Goal: Task Accomplishment & Management: Manage account settings

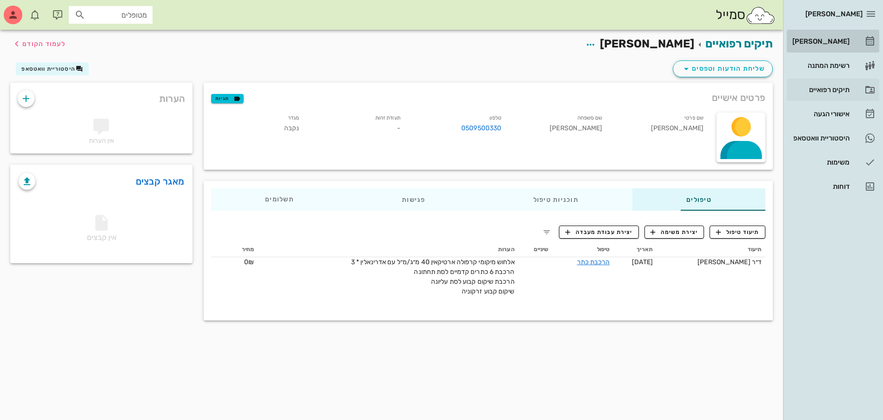
drag, startPoint x: 821, startPoint y: 46, endPoint x: 822, endPoint y: 99, distance: 53.1
click at [821, 46] on div "[PERSON_NAME]" at bounding box center [820, 41] width 59 height 15
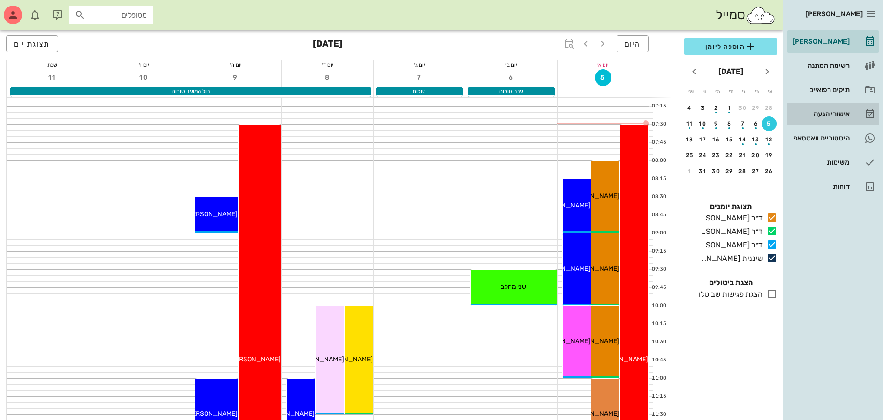
click at [805, 121] on link "אישורי הגעה" at bounding box center [833, 114] width 93 height 22
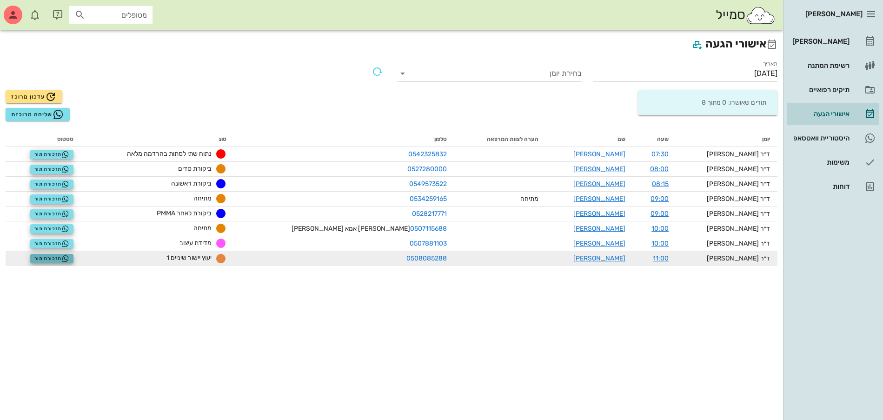
click at [60, 256] on span "תזכורת תור" at bounding box center [51, 258] width 35 height 7
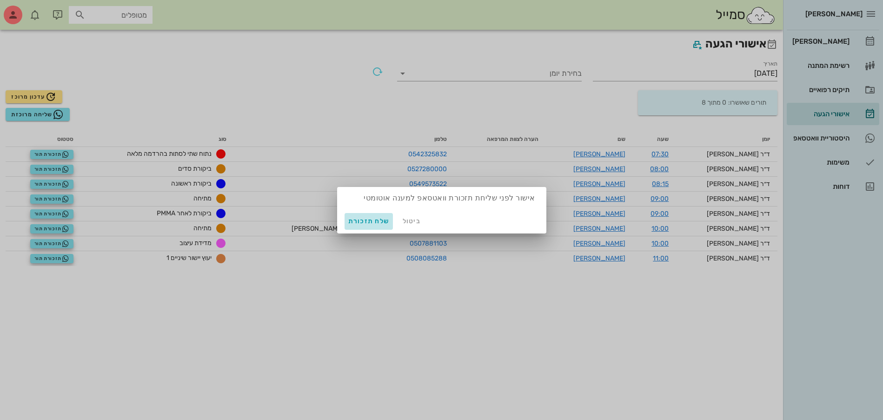
click at [382, 221] on span "שלח תזכורת" at bounding box center [368, 221] width 41 height 8
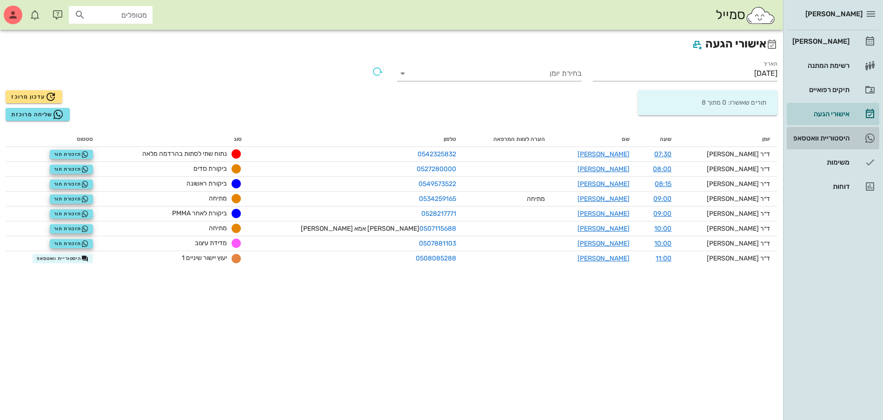
click at [835, 138] on div "היסטוריית וואטסאפ" at bounding box center [820, 137] width 59 height 7
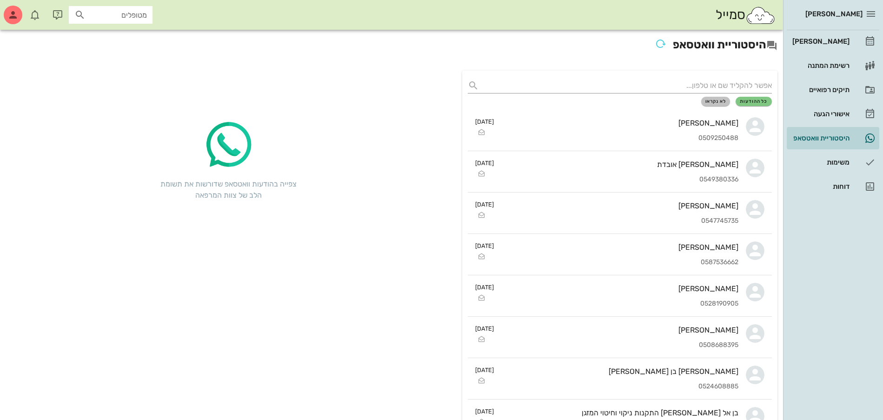
click at [716, 101] on span "לא נקראו" at bounding box center [716, 102] width 21 height 6
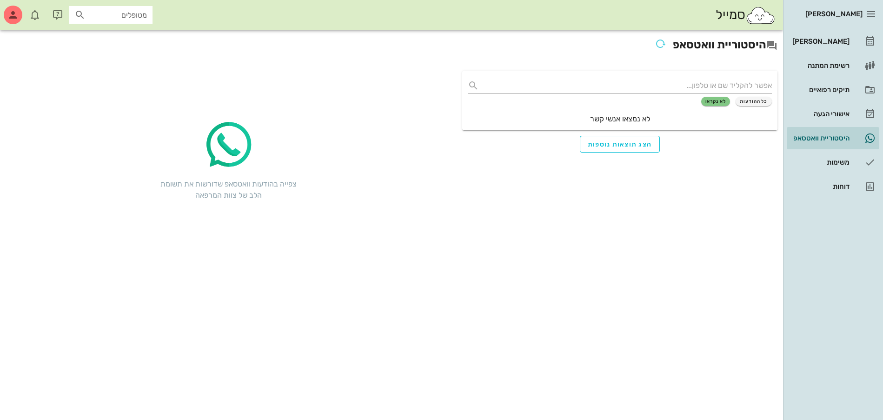
click at [771, 94] on div "כל ההודעות לא נקראו לא נמצאו אנשי קשר" at bounding box center [619, 101] width 315 height 60
click at [767, 99] on span "כל ההודעות" at bounding box center [754, 102] width 28 height 6
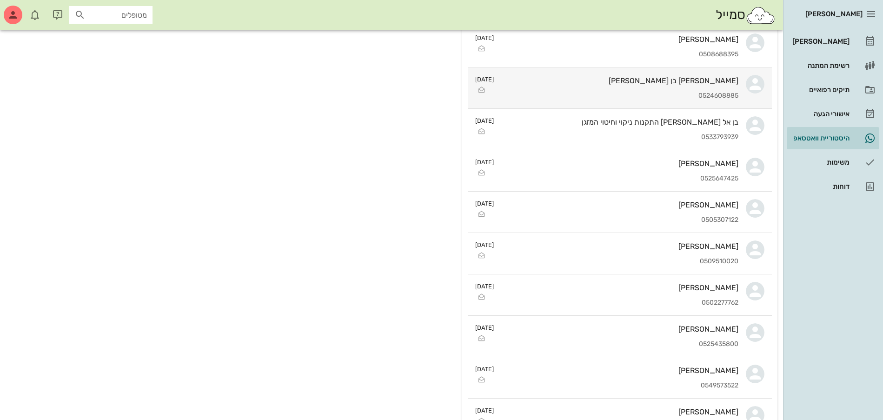
scroll to position [233, 0]
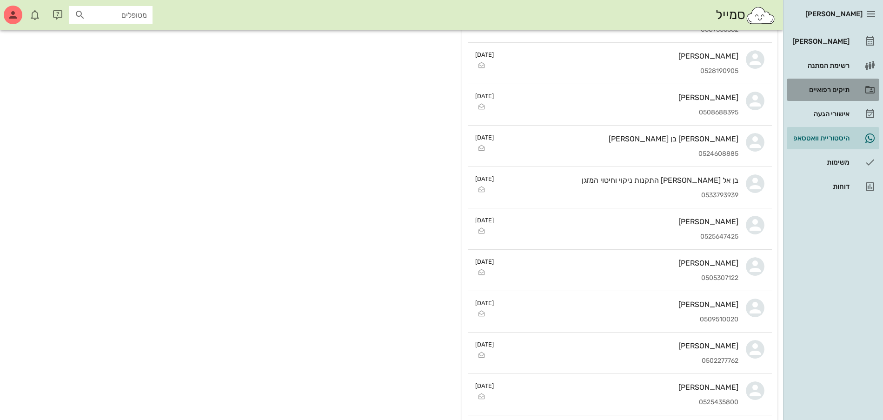
click at [845, 91] on div "תיקים רפואיים" at bounding box center [820, 89] width 59 height 7
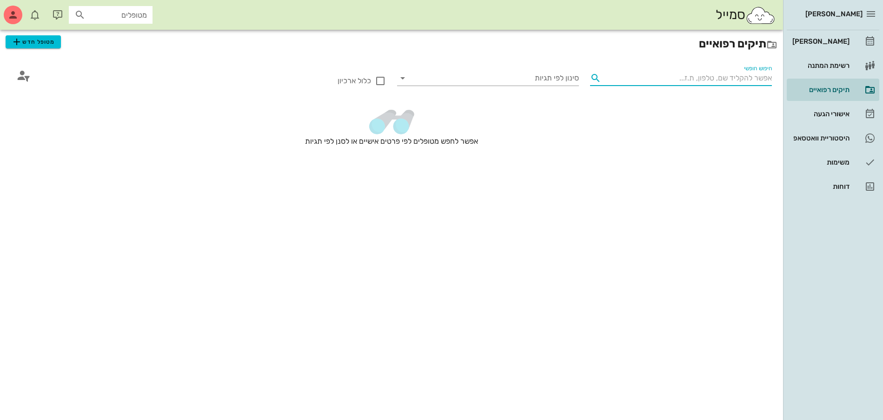
click at [725, 72] on input "חיפוש חופשי" at bounding box center [688, 78] width 167 height 15
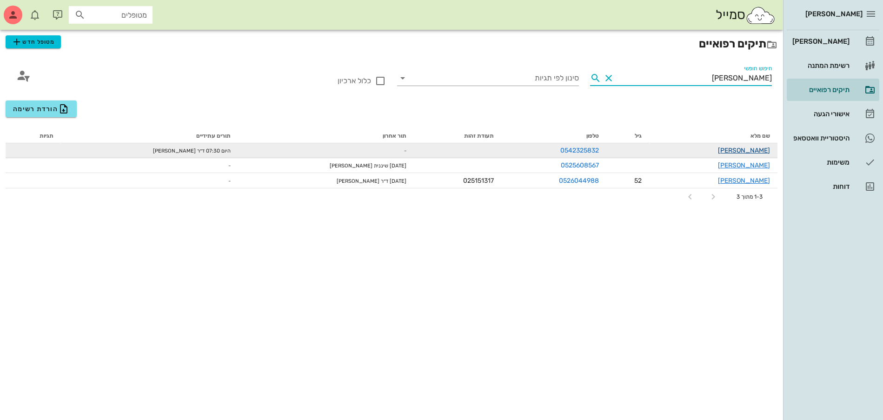
type input "[PERSON_NAME]"
click at [750, 150] on link "[PERSON_NAME]" at bounding box center [744, 151] width 52 height 8
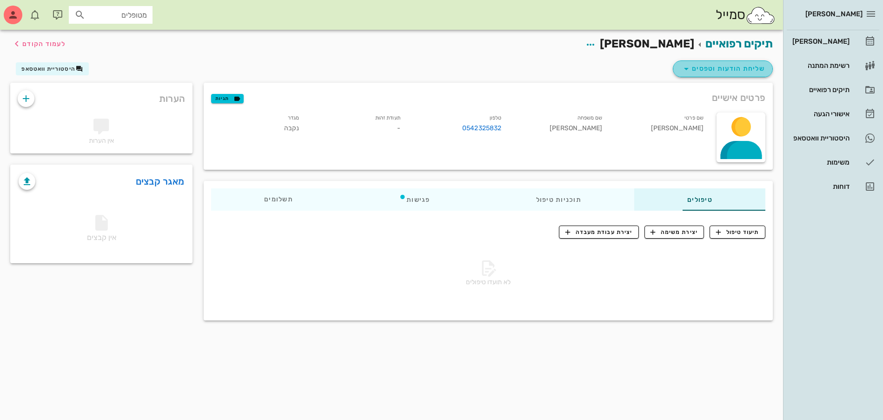
click at [726, 63] on span "שליחת הודעות וטפסים" at bounding box center [723, 68] width 84 height 11
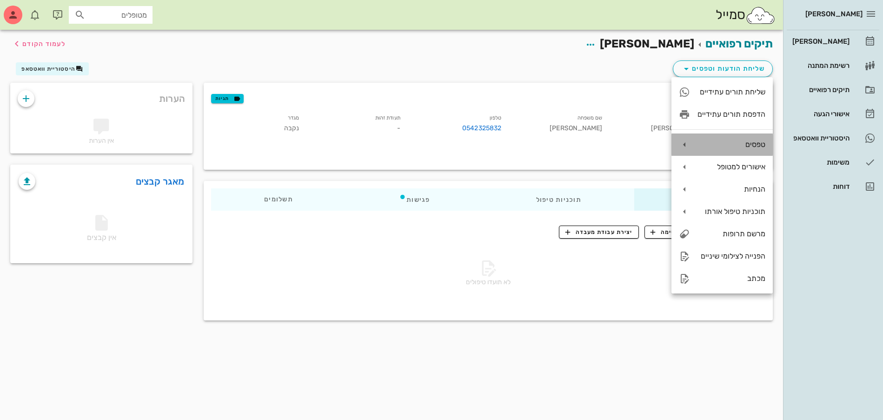
drag, startPoint x: 746, startPoint y: 140, endPoint x: 742, endPoint y: 137, distance: 4.9
click at [742, 137] on div "טפסים" at bounding box center [722, 145] width 101 height 22
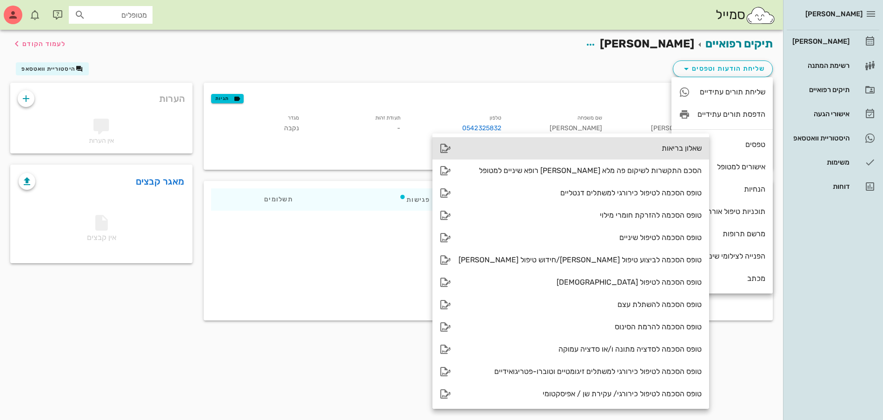
click at [635, 145] on div "שאלון בריאות" at bounding box center [580, 148] width 243 height 9
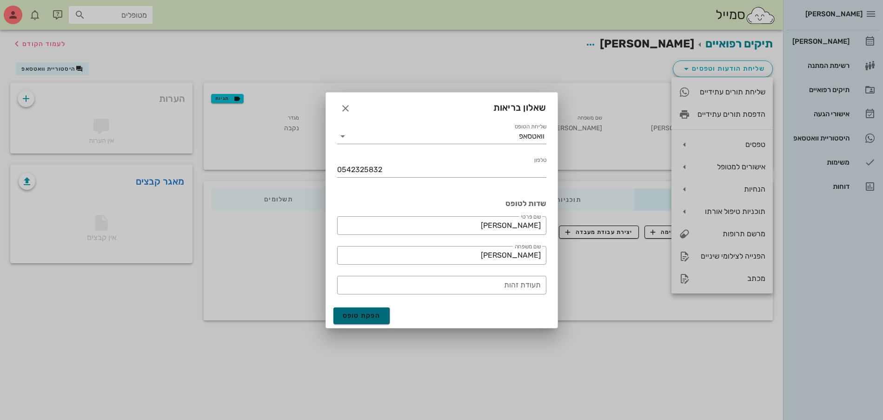
click at [358, 318] on span "הפקת טופס" at bounding box center [362, 316] width 38 height 8
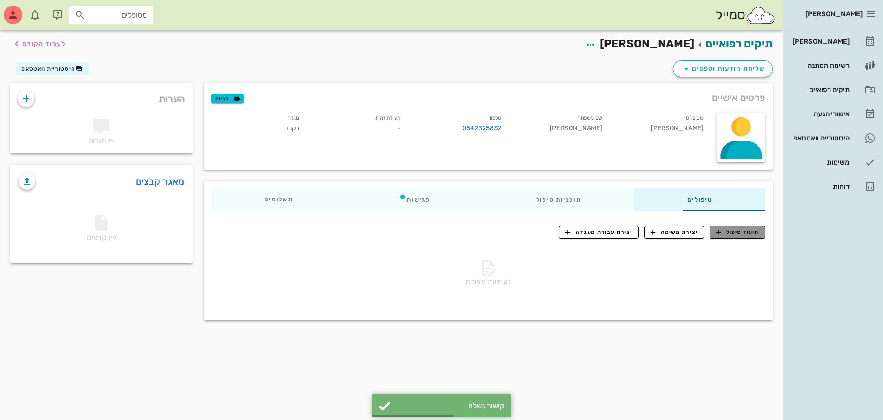
click at [741, 229] on span "תיעוד טיפול" at bounding box center [737, 232] width 43 height 8
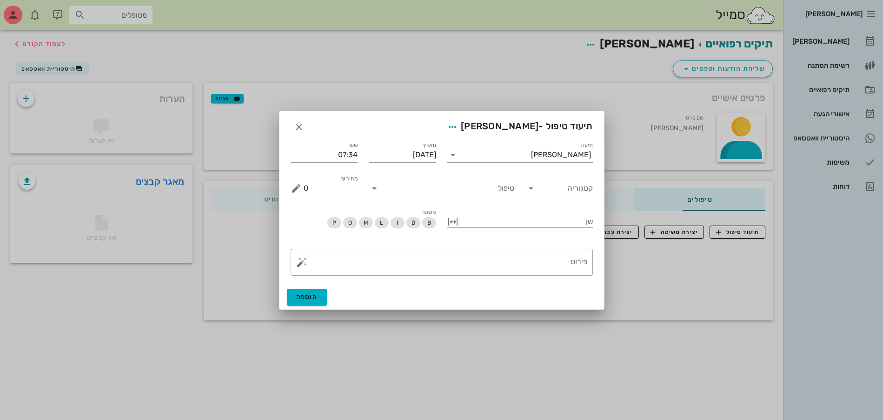
click at [291, 120] on div "תיעוד טיפול - [PERSON_NAME]" at bounding box center [442, 125] width 325 height 29
click at [295, 126] on icon "button" at bounding box center [299, 126] width 11 height 11
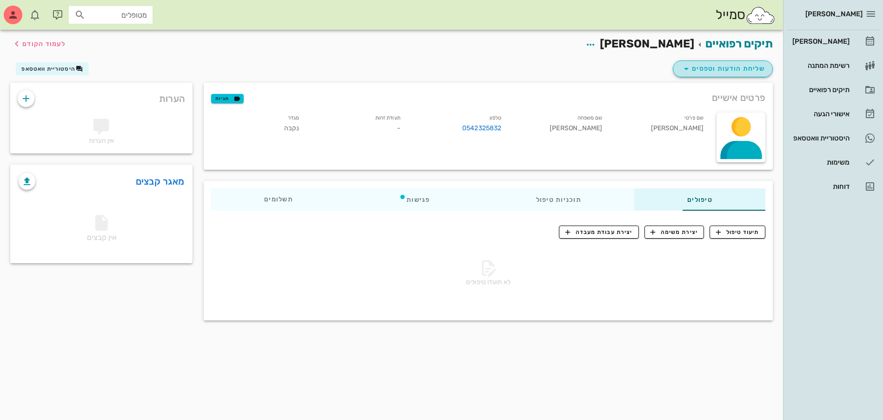
click at [732, 75] on button "שליחת הודעות וטפסים" at bounding box center [723, 68] width 100 height 17
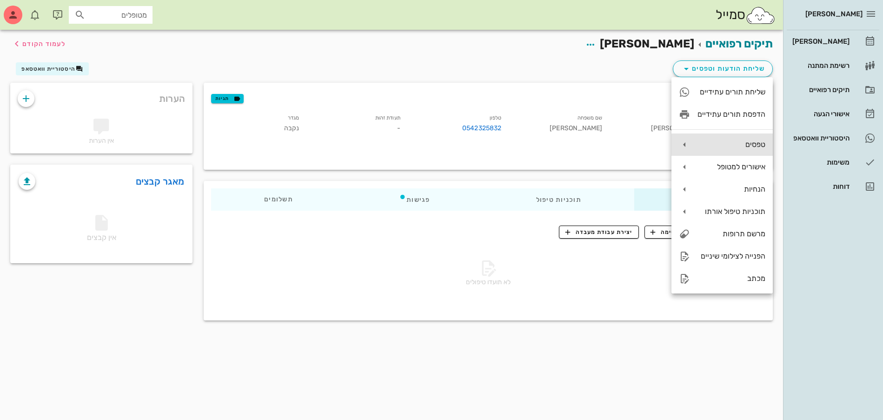
click at [719, 139] on div "טפסים" at bounding box center [722, 145] width 101 height 22
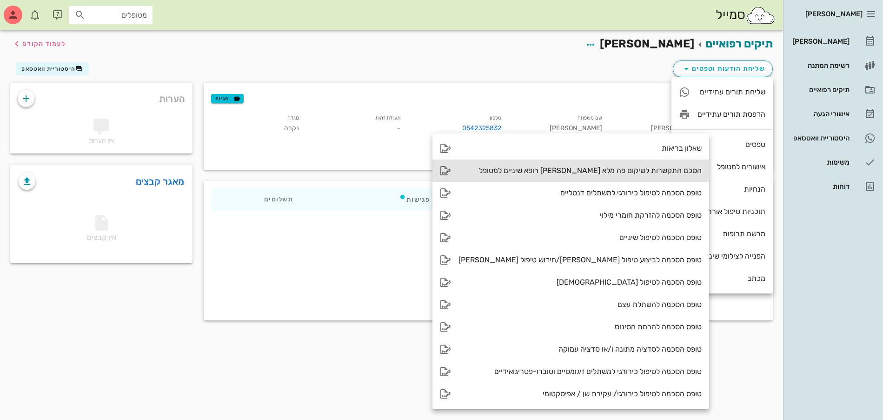
click at [624, 171] on div "הסכם התקשרות לשיקום פה מלא [PERSON_NAME] רופא שיניים למטופל" at bounding box center [580, 170] width 243 height 9
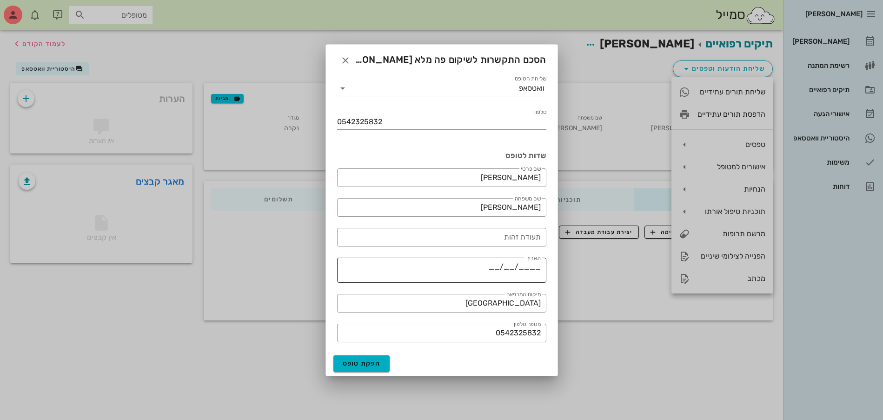
click at [481, 270] on textarea "____/__/__" at bounding box center [439, 272] width 204 height 22
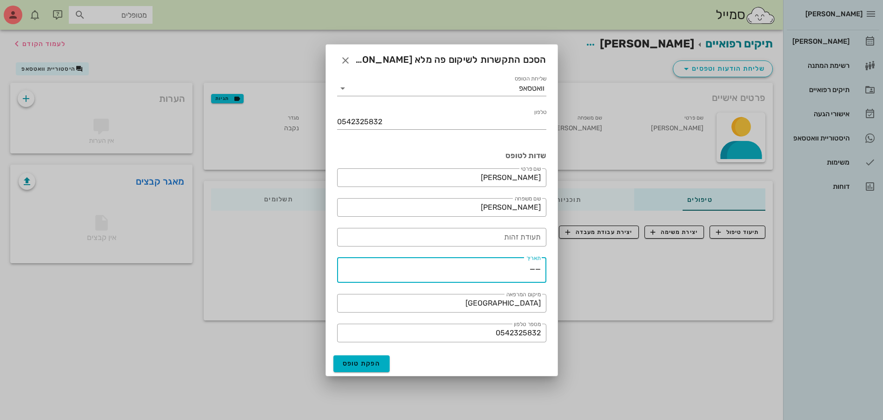
type textarea "_"
type textarea "05\10\2025"
click at [382, 366] on button "הפקת טופס" at bounding box center [362, 363] width 57 height 17
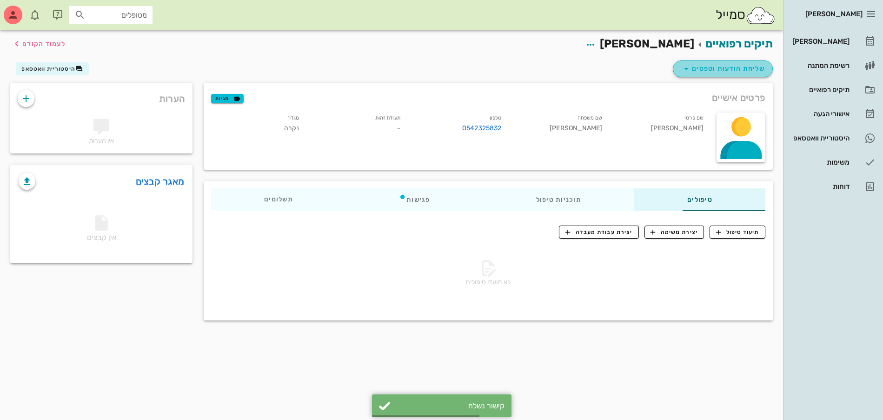
click at [722, 64] on span "שליחת הודעות וטפסים" at bounding box center [723, 68] width 84 height 11
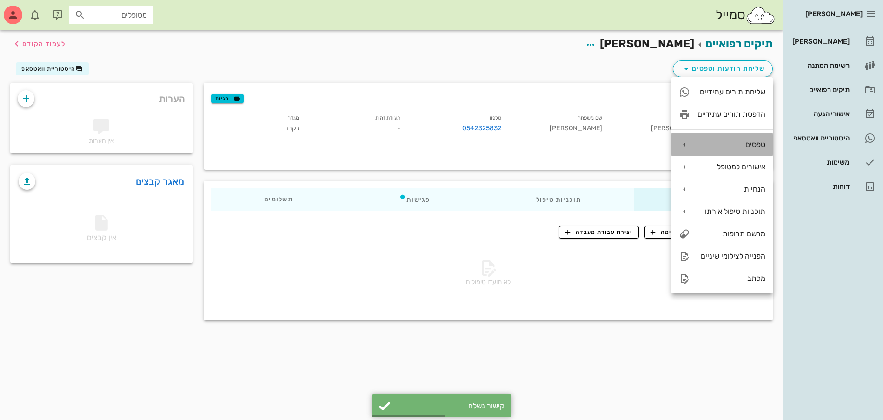
click at [707, 144] on div "טפסים" at bounding box center [732, 144] width 68 height 9
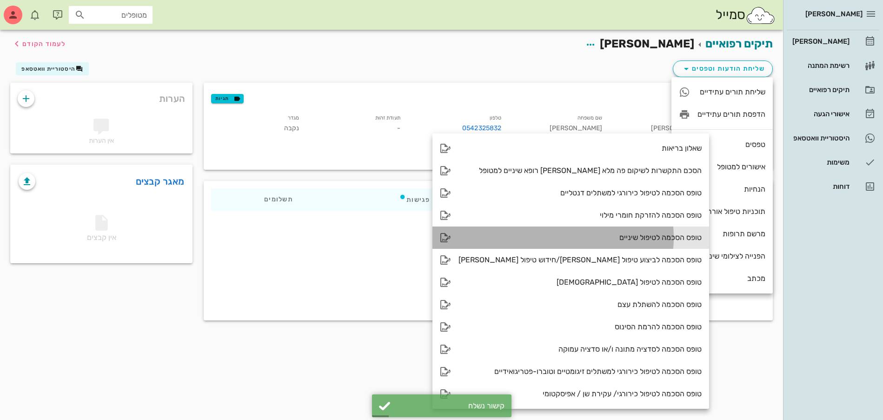
drag, startPoint x: 581, startPoint y: 240, endPoint x: 576, endPoint y: 236, distance: 6.7
click at [576, 236] on div "טופס הסכמה לטיפול שיניים" at bounding box center [580, 237] width 243 height 9
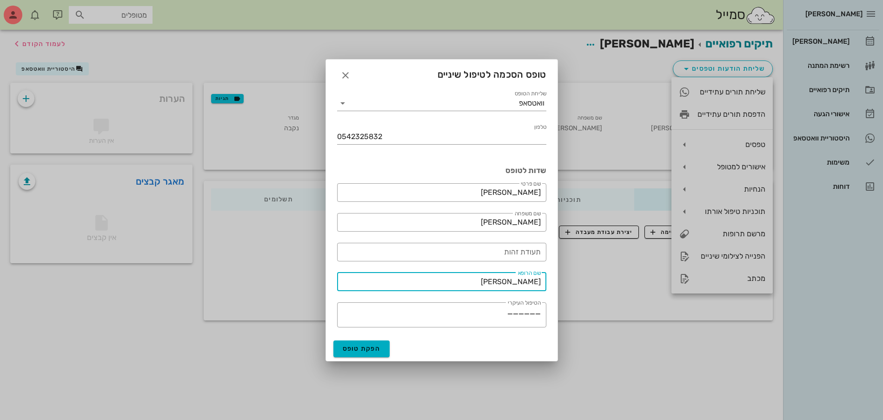
drag, startPoint x: 500, startPoint y: 271, endPoint x: 651, endPoint y: 263, distance: 151.0
click at [651, 263] on div "[PERSON_NAME] רשימת המתנה תיקים רפואיים אישורי הגעה היסטוריית וואטסאפ משימות דו…" at bounding box center [441, 210] width 883 height 420
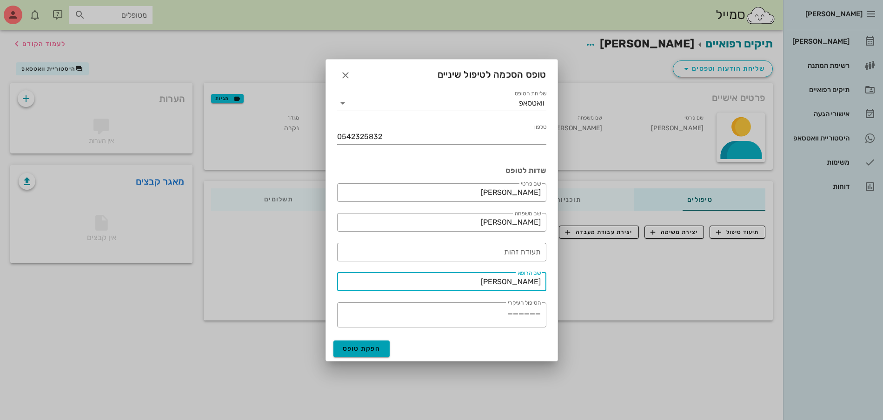
type input "[PERSON_NAME]"
click at [358, 348] on span "הפקת טופס" at bounding box center [362, 349] width 38 height 8
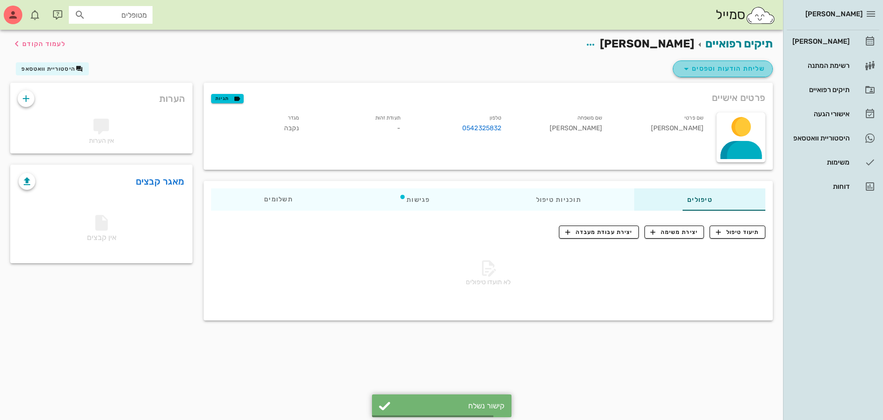
click at [734, 66] on span "שליחת הודעות וטפסים" at bounding box center [723, 68] width 84 height 11
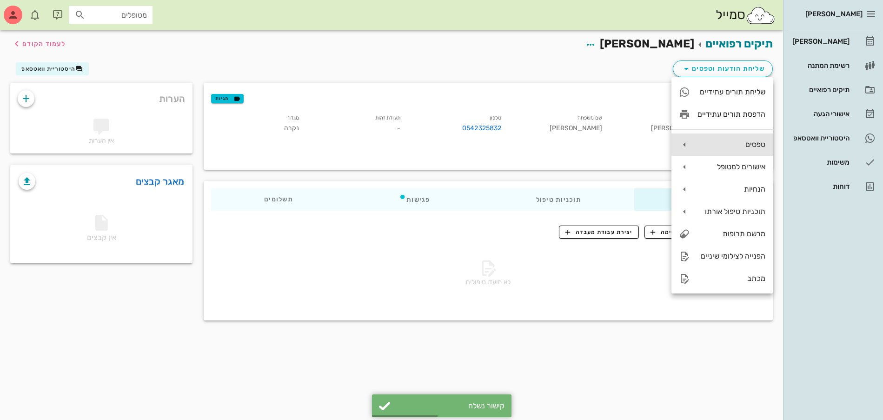
click at [739, 149] on div "טפסים" at bounding box center [722, 145] width 101 height 22
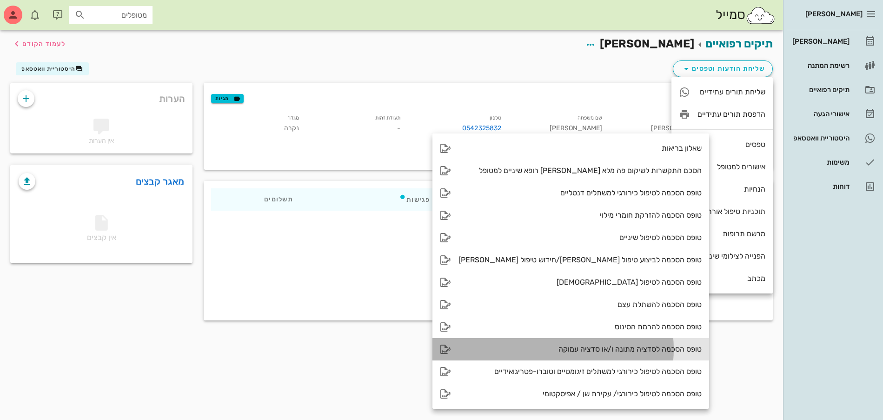
click at [656, 345] on div "טופס הסכמה לסדציה מתונה ו/או סדציה עמוקה" at bounding box center [580, 349] width 243 height 9
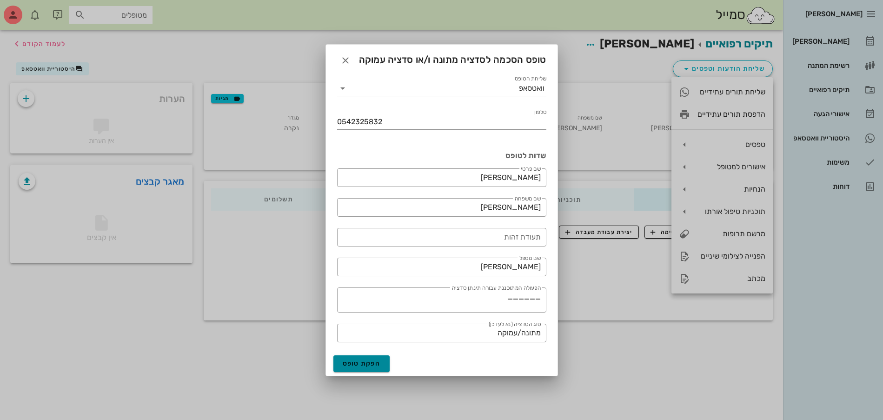
click at [368, 368] on button "הפקת טופס" at bounding box center [362, 363] width 57 height 17
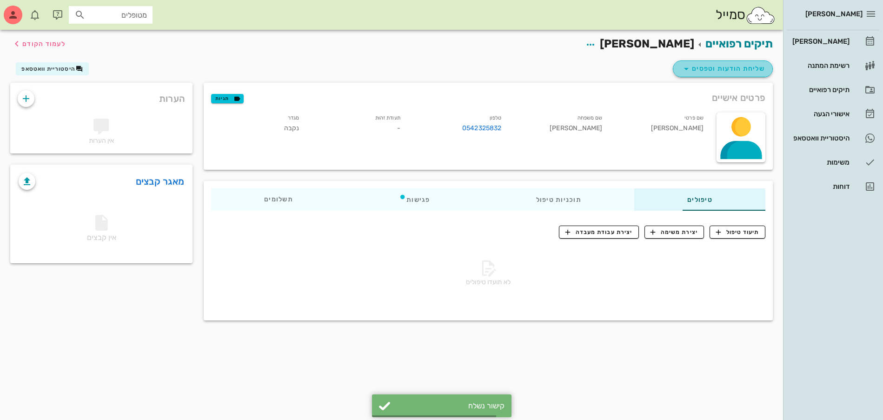
drag, startPoint x: 741, startPoint y: 64, endPoint x: 731, endPoint y: 67, distance: 9.7
click at [734, 65] on span "שליחת הודעות וטפסים" at bounding box center [723, 68] width 84 height 11
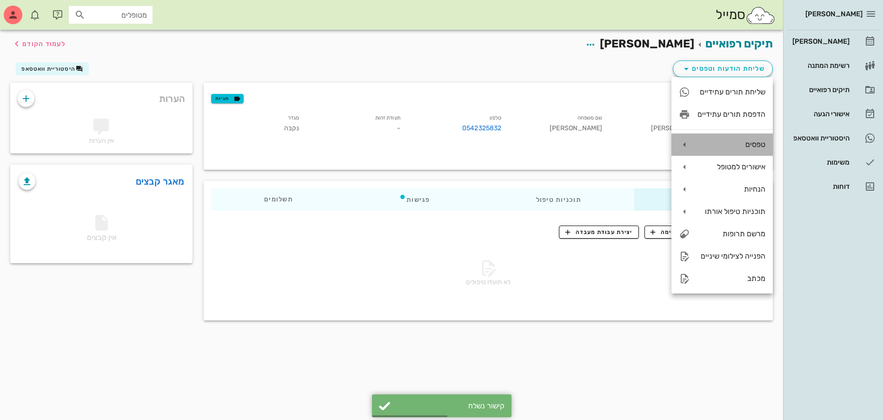
click at [735, 150] on div "טפסים" at bounding box center [722, 145] width 101 height 22
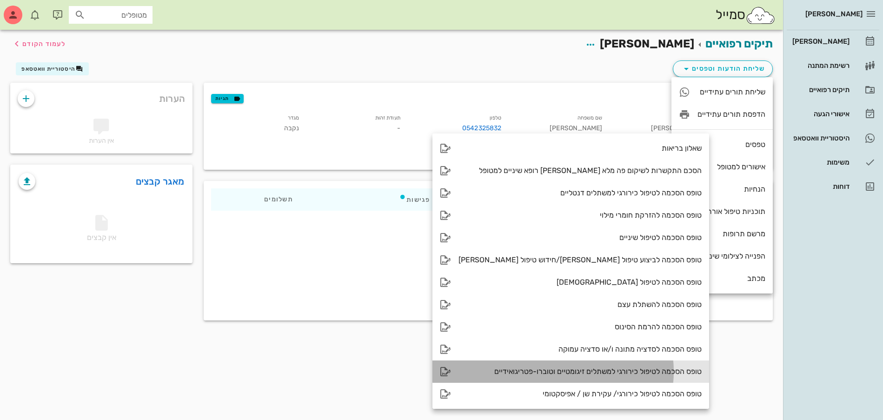
click at [613, 373] on div "טופס הסכמה לטיפול כירורגי למשתלים זיגומטיים וטוברו-פטריגואידיים" at bounding box center [580, 371] width 243 height 9
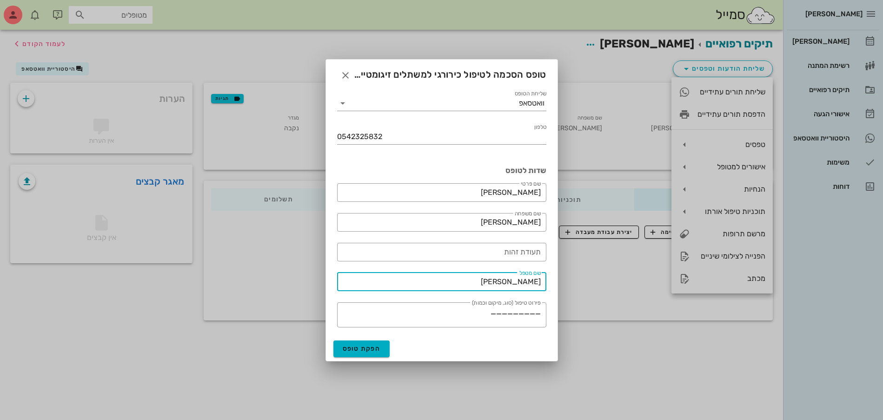
drag, startPoint x: 453, startPoint y: 285, endPoint x: 839, endPoint y: 338, distance: 389.8
click at [839, 338] on div "[PERSON_NAME] רשימת המתנה תיקים רפואיים אישורי הגעה היסטוריית וואטסאפ משימות דו…" at bounding box center [441, 210] width 883 height 420
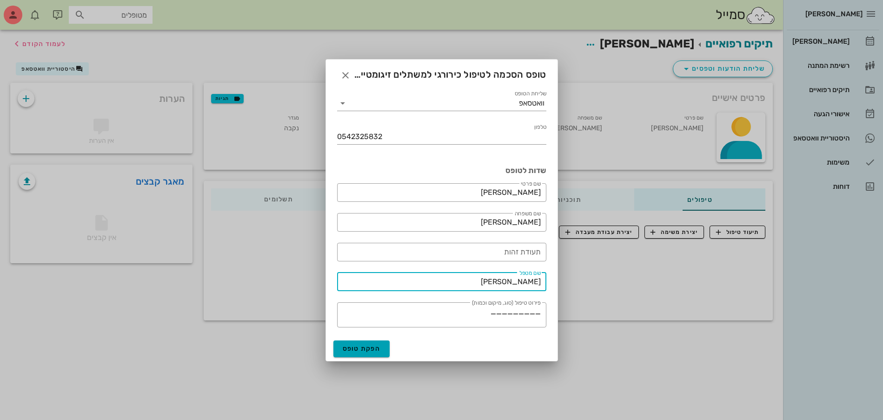
type input "[PERSON_NAME]"
click at [372, 350] on span "הפקת טופס" at bounding box center [362, 349] width 38 height 8
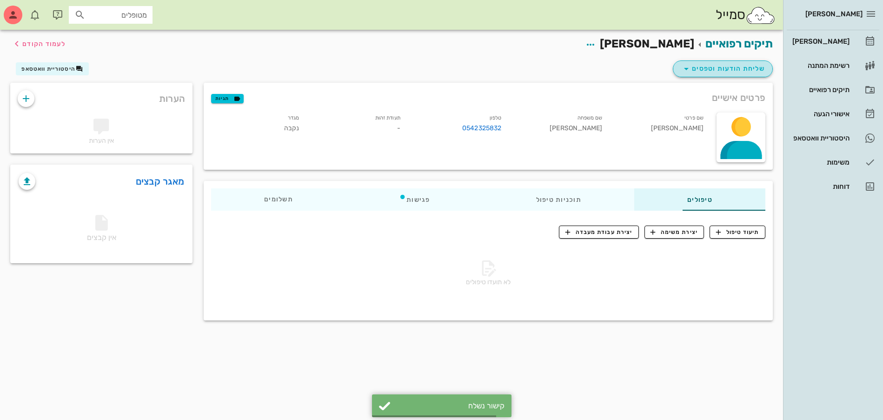
click at [755, 64] on span "שליחת הודעות וטפסים" at bounding box center [723, 68] width 84 height 11
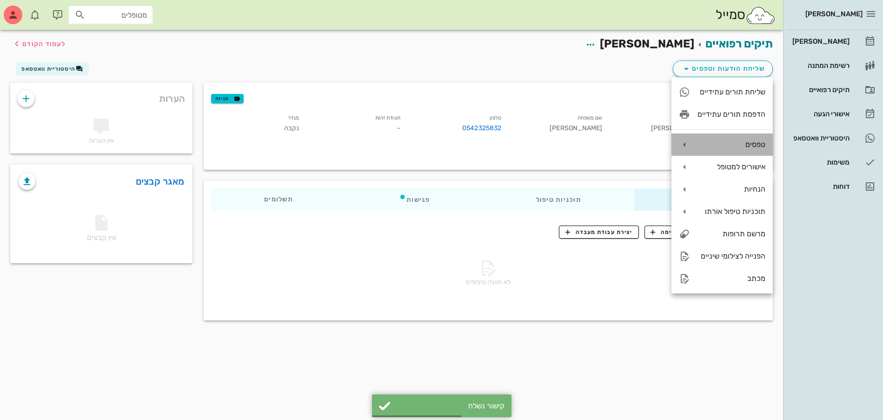
click at [714, 137] on div "טפסים" at bounding box center [722, 145] width 101 height 22
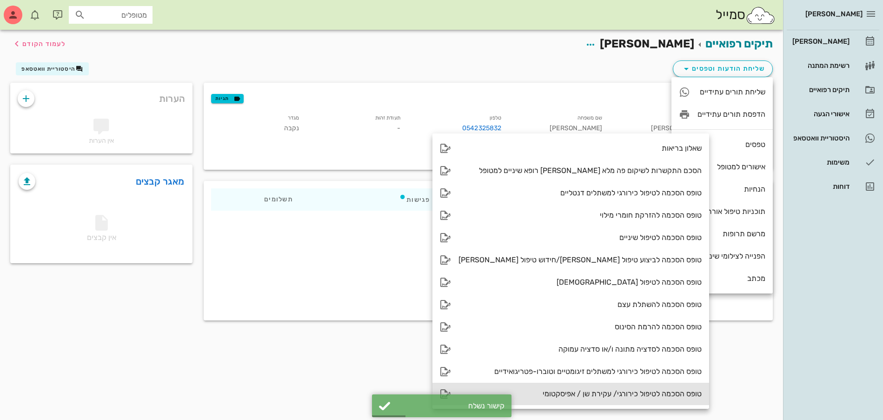
click at [570, 394] on div "טופס הסכמה לטיפול כירורגי/ עקירת שן / אפיסקטומי" at bounding box center [580, 393] width 243 height 9
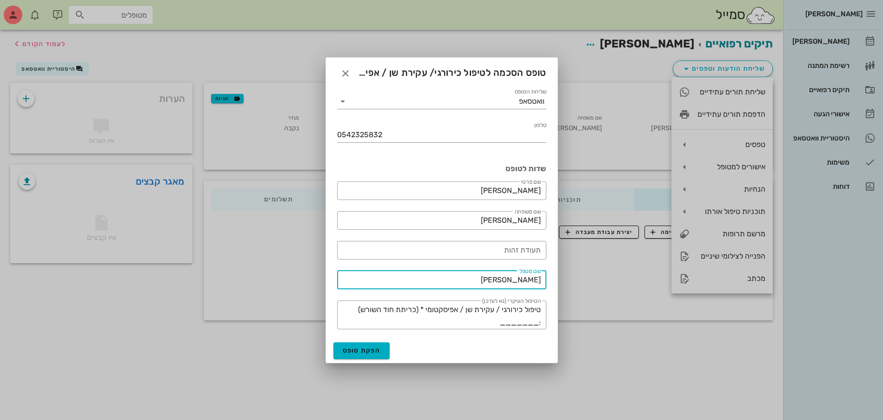
drag, startPoint x: 444, startPoint y: 283, endPoint x: 614, endPoint y: 258, distance: 171.6
click at [614, 258] on div "[PERSON_NAME] רשימת המתנה תיקים רפואיים אישורי הגעה היסטוריית וואטסאפ משימות דו…" at bounding box center [441, 210] width 883 height 420
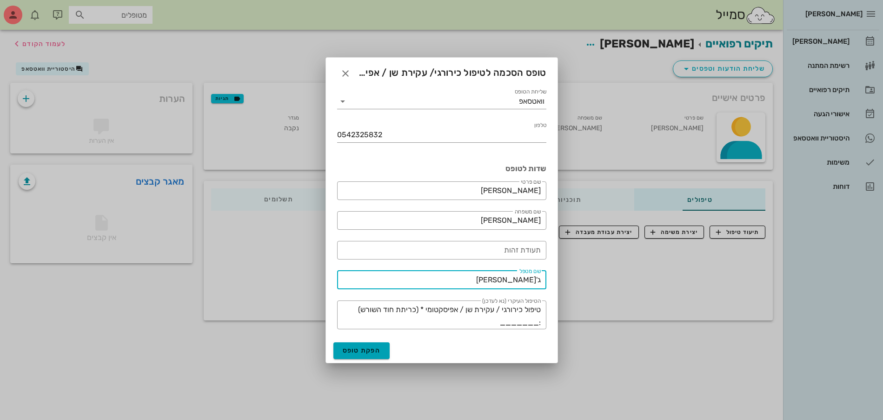
type input "ג'[PERSON_NAME]"
click at [369, 344] on button "הפקת טופס" at bounding box center [362, 350] width 57 height 17
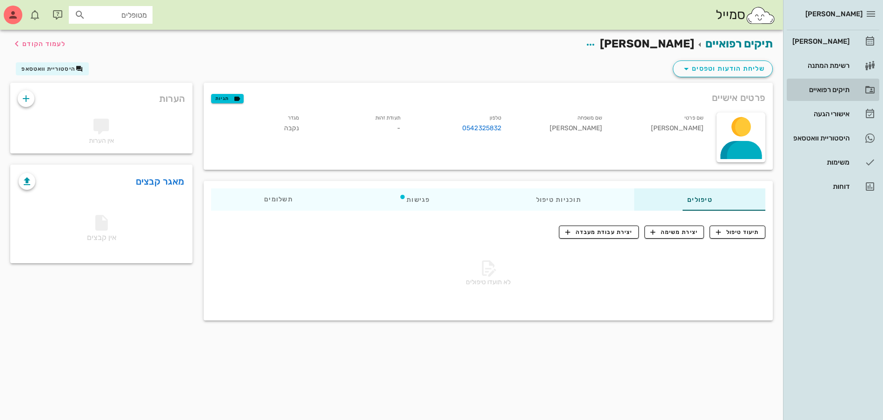
click at [837, 85] on div "תיקים רפואיים" at bounding box center [820, 89] width 59 height 15
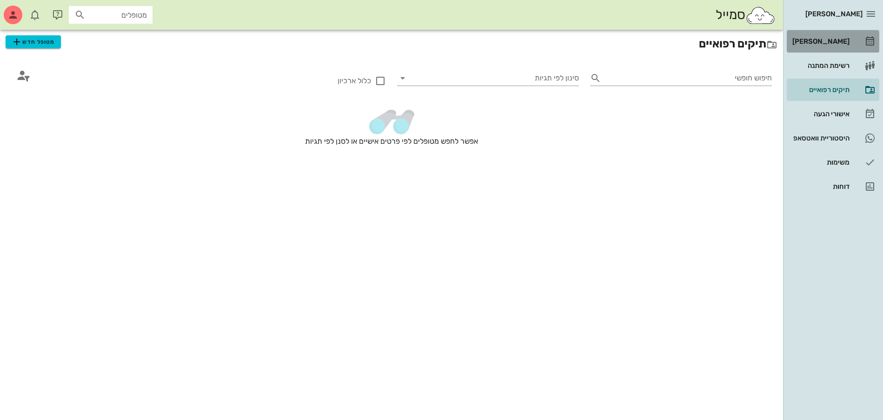
click at [844, 39] on div "[PERSON_NAME]" at bounding box center [820, 41] width 59 height 7
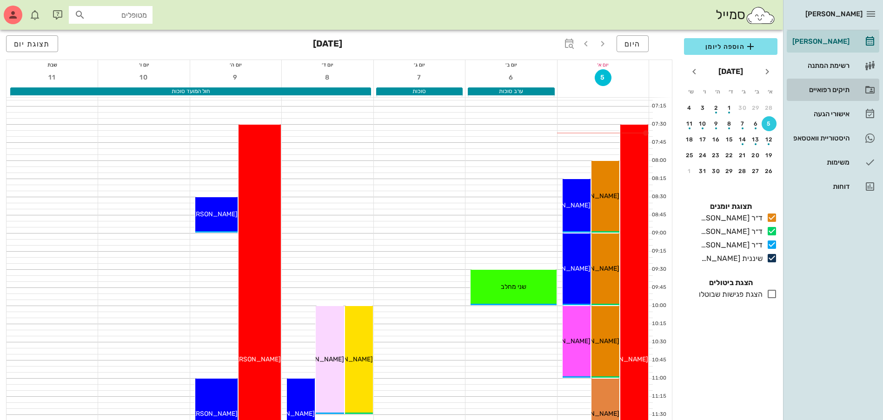
click at [845, 87] on div "תיקים רפואיים" at bounding box center [820, 89] width 59 height 7
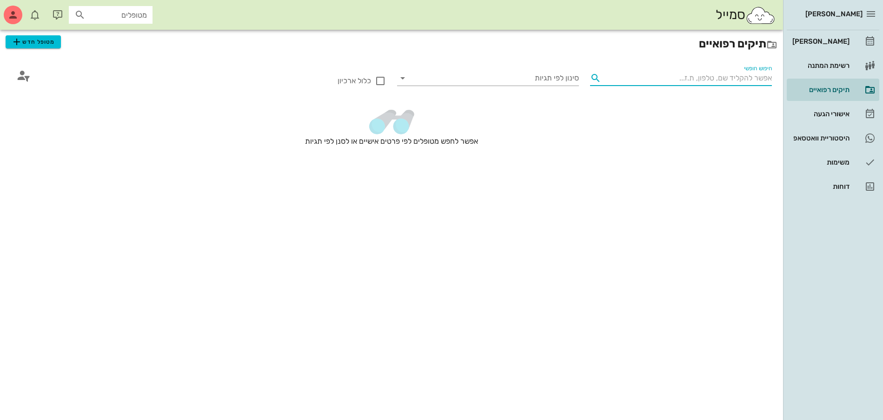
click at [725, 80] on input "חיפוש חופשי" at bounding box center [688, 78] width 167 height 15
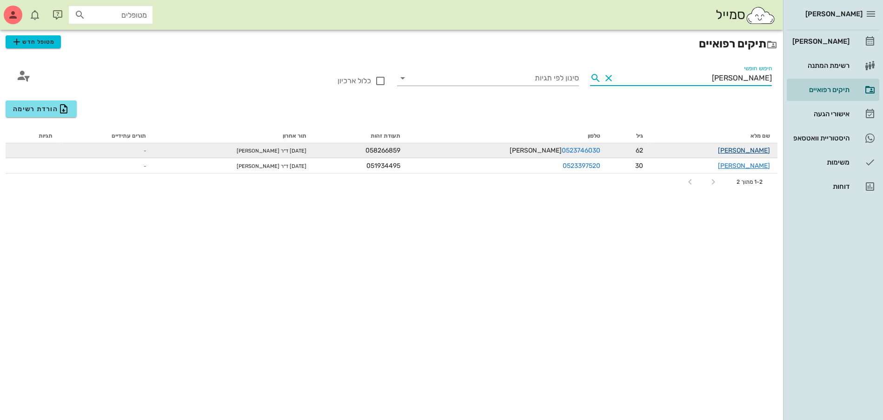
type input "[PERSON_NAME]"
click at [755, 148] on link "[PERSON_NAME]" at bounding box center [744, 151] width 52 height 8
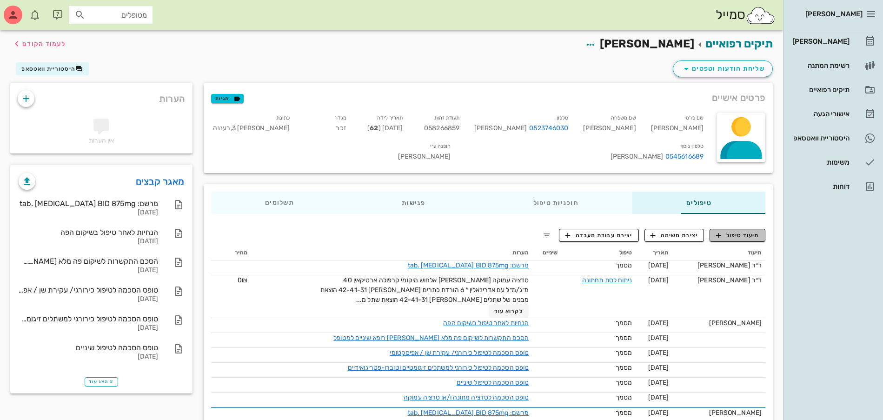
click at [736, 234] on span "תיעוד טיפול" at bounding box center [737, 235] width 43 height 8
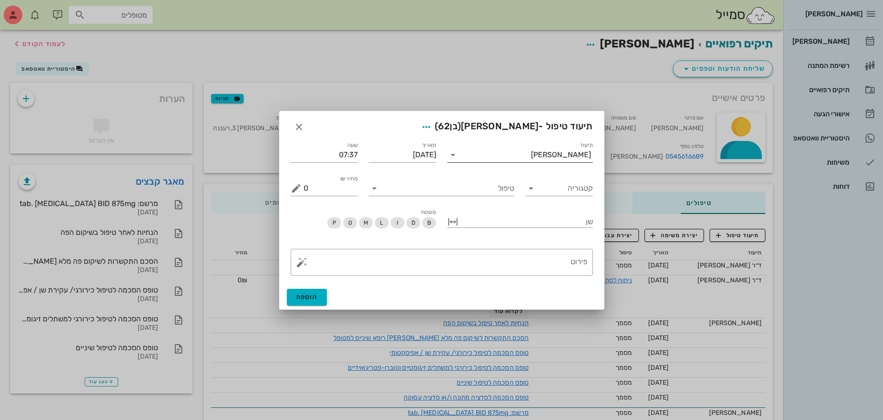
click at [507, 151] on input "תיעוד" at bounding box center [496, 154] width 71 height 15
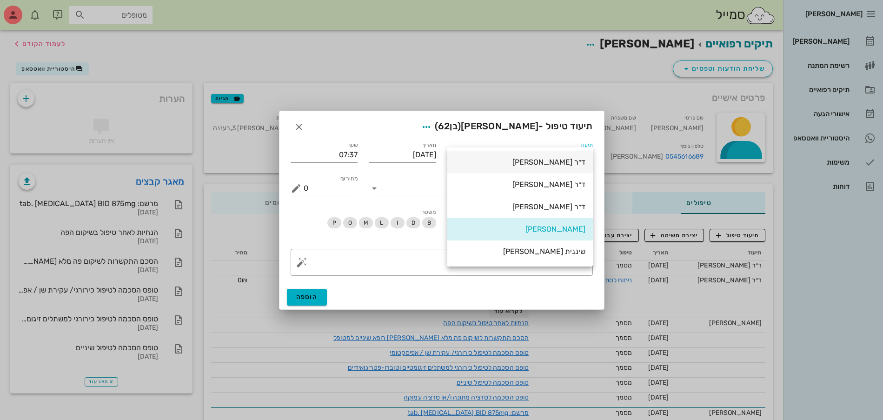
click at [576, 161] on div "ד״ר [PERSON_NAME]" at bounding box center [520, 162] width 131 height 9
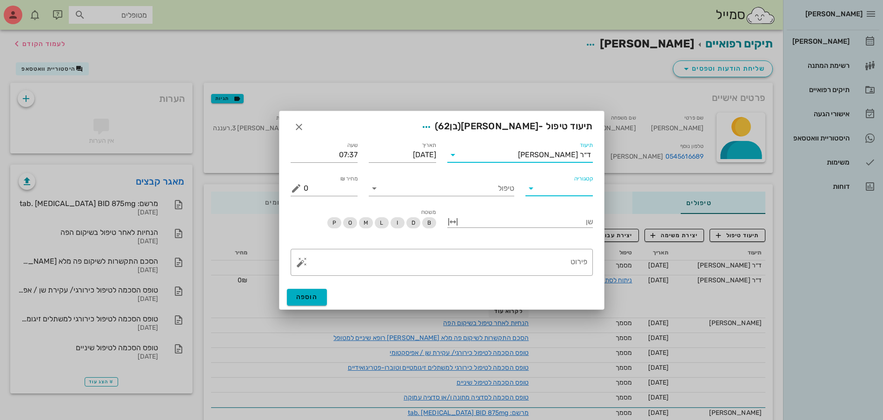
click at [562, 185] on input "קטגוריה" at bounding box center [567, 188] width 53 height 15
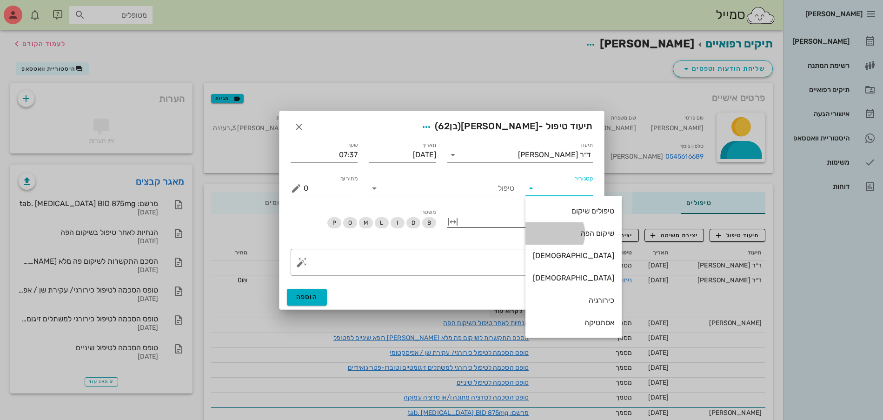
click at [558, 234] on div "שיקום הפה" at bounding box center [573, 233] width 81 height 9
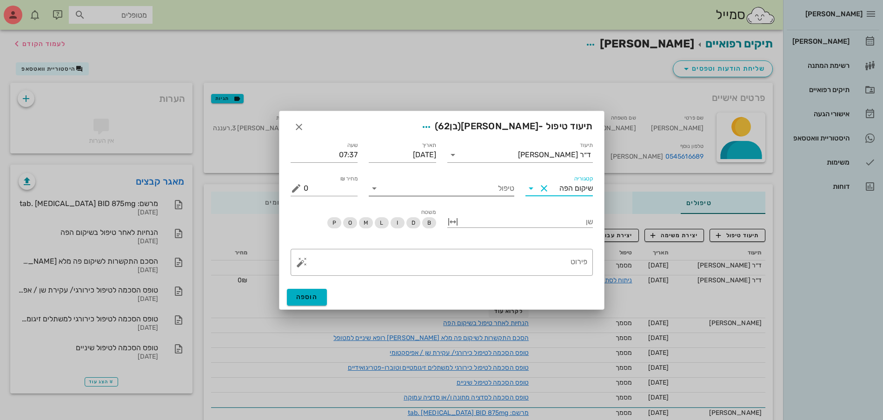
click at [445, 194] on input "טיפול" at bounding box center [448, 188] width 133 height 15
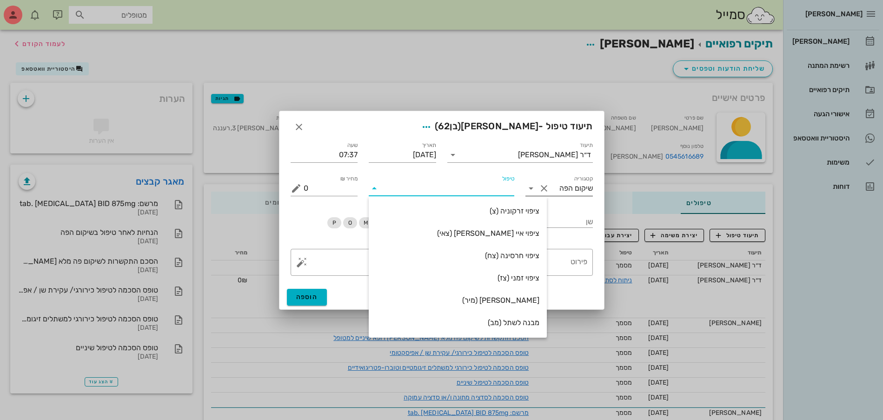
scroll to position [165, 0]
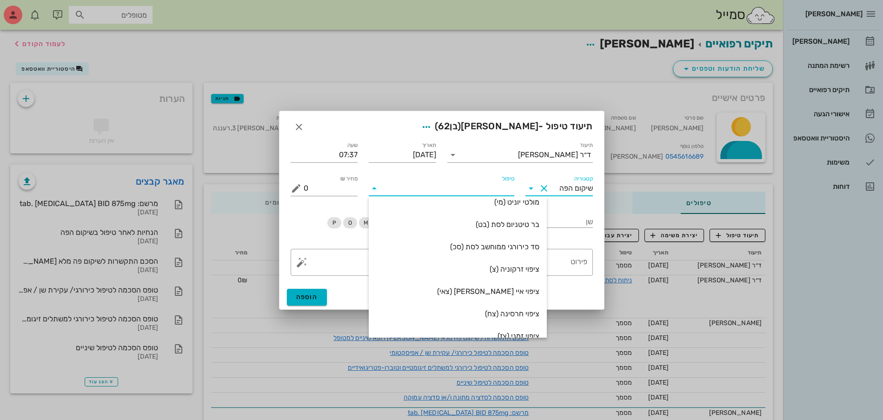
drag, startPoint x: 568, startPoint y: 181, endPoint x: 563, endPoint y: 185, distance: 6.3
click at [567, 181] on input "שיקום הפה" at bounding box center [572, 188] width 41 height 15
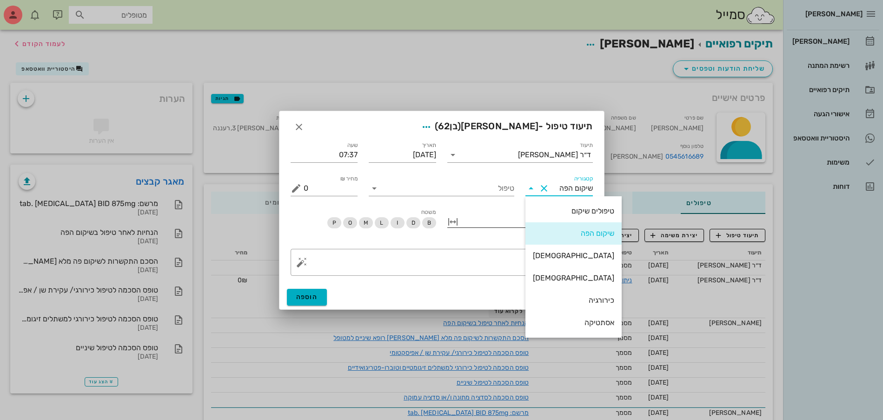
click at [554, 211] on div "טיפולים שיקום" at bounding box center [573, 211] width 81 height 9
type input "טיפולים שיקום"
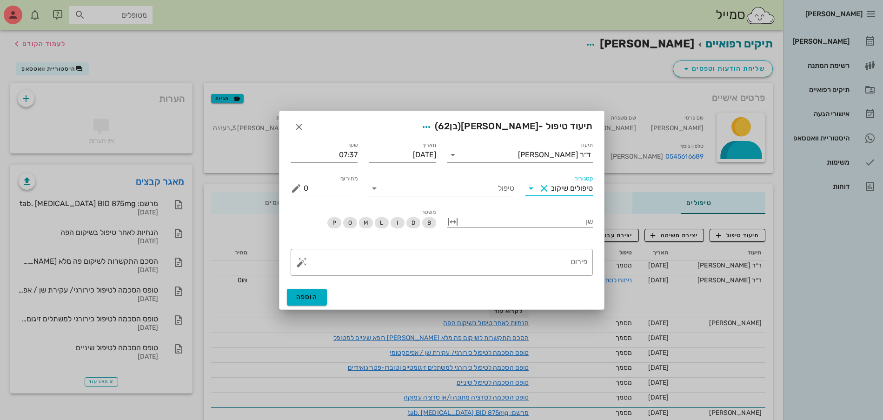
click at [471, 185] on input "טיפול" at bounding box center [448, 188] width 133 height 15
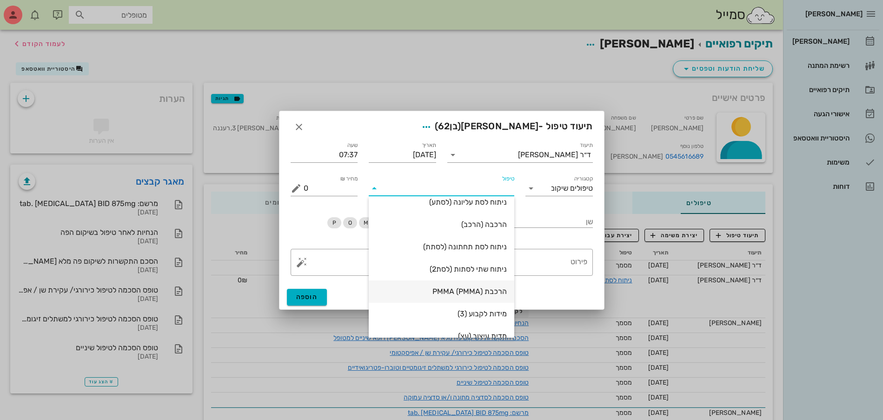
scroll to position [62, 0]
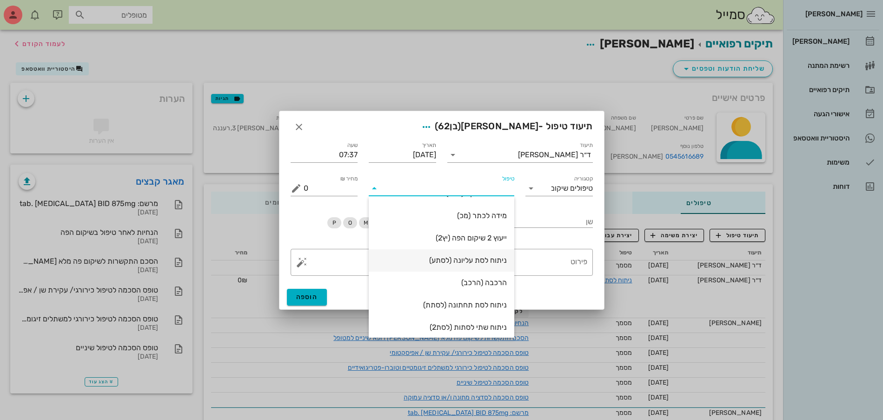
click at [487, 257] on div "ניתוח לסת עליונה (לסתע)" at bounding box center [441, 260] width 131 height 9
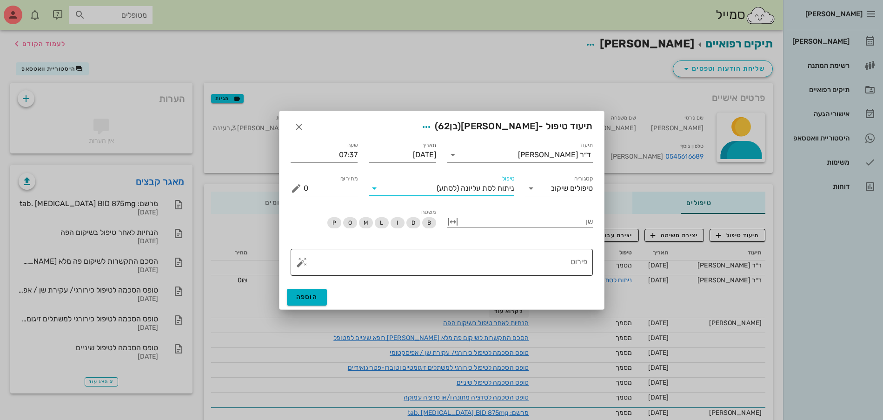
click at [484, 255] on textarea "פירוט" at bounding box center [446, 265] width 284 height 22
click at [299, 264] on button "button" at bounding box center [301, 262] width 11 height 11
click at [324, 226] on div "כירורגיה" at bounding box center [318, 225] width 44 height 19
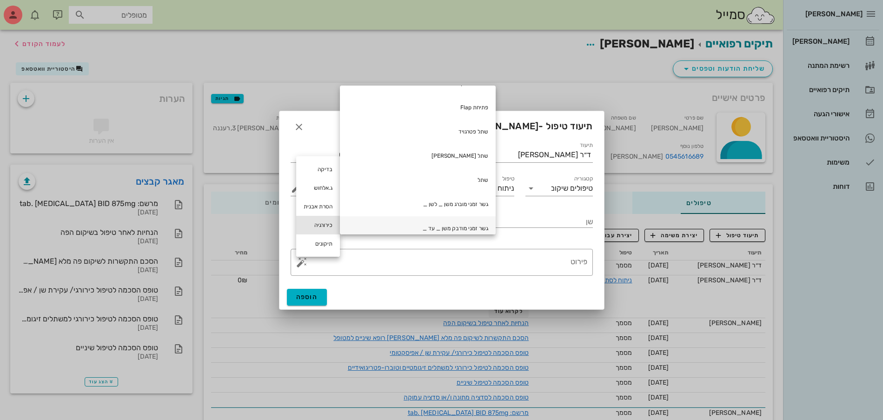
scroll to position [129, 0]
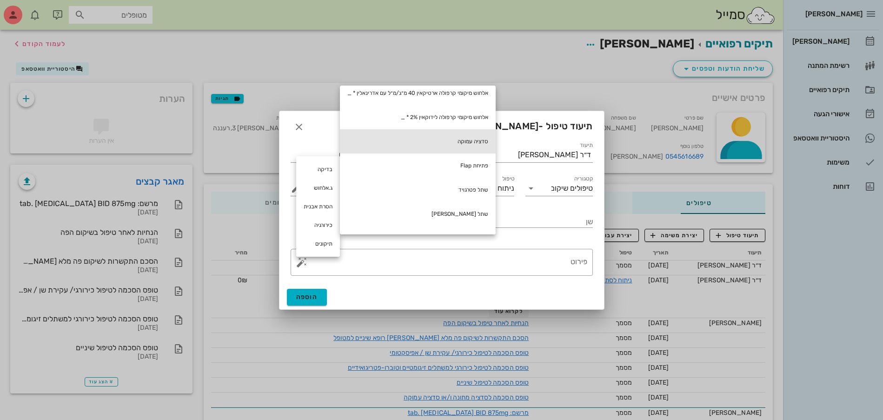
click at [472, 143] on div "סדציה עמוקה" at bounding box center [418, 141] width 156 height 24
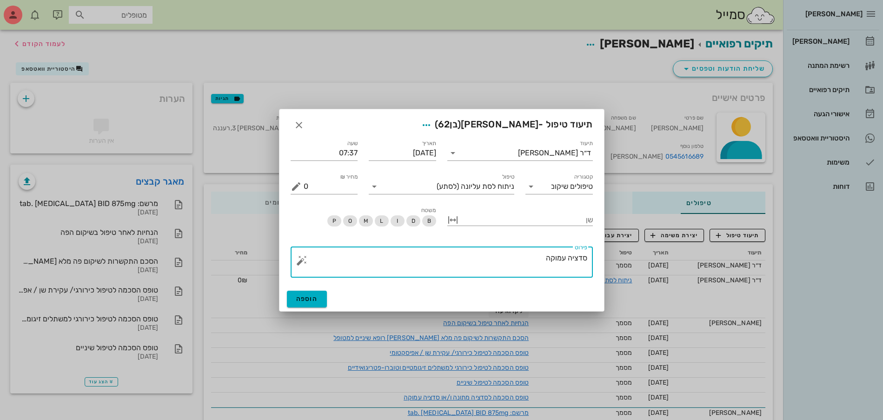
click at [305, 262] on button "button" at bounding box center [301, 260] width 11 height 11
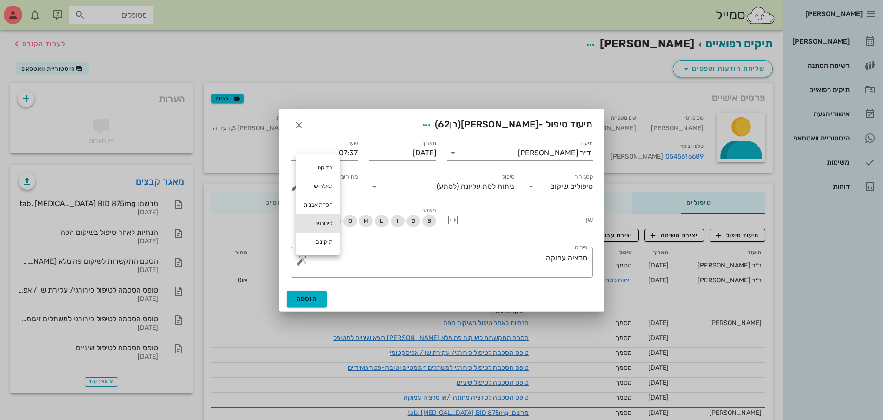
click at [327, 223] on div "כירורגיה" at bounding box center [318, 223] width 44 height 19
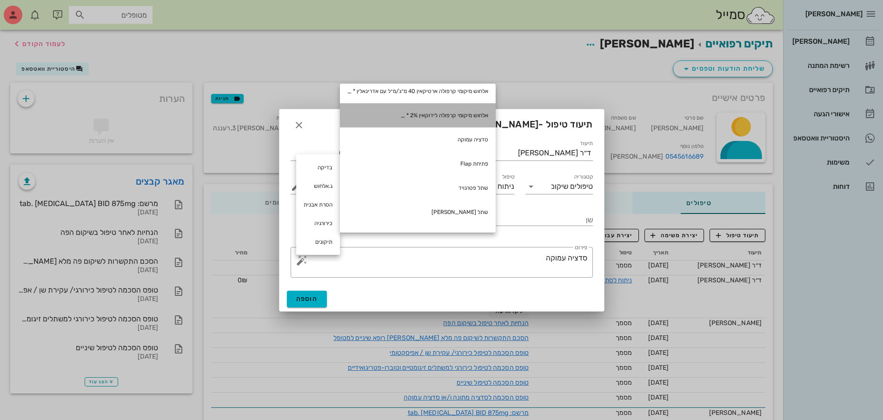
click at [421, 112] on div "אלחוש מיקומי קרפולה לידוקאין 2% * _" at bounding box center [418, 115] width 156 height 24
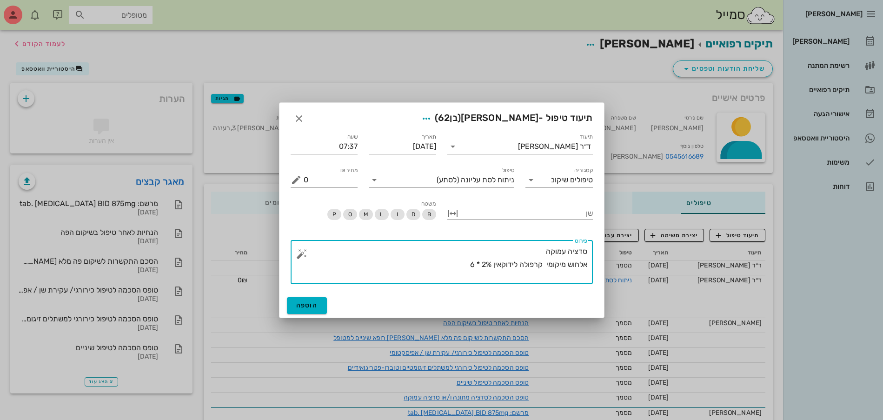
click at [301, 249] on button "button" at bounding box center [301, 253] width 11 height 11
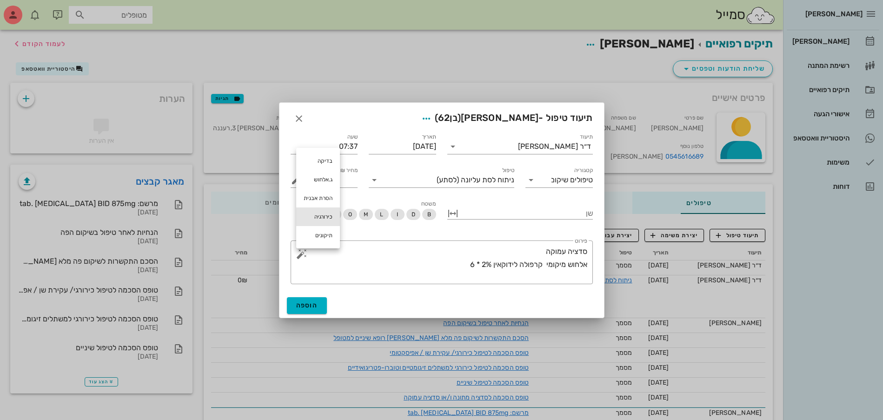
click at [314, 216] on div "כירורגיה" at bounding box center [318, 216] width 44 height 19
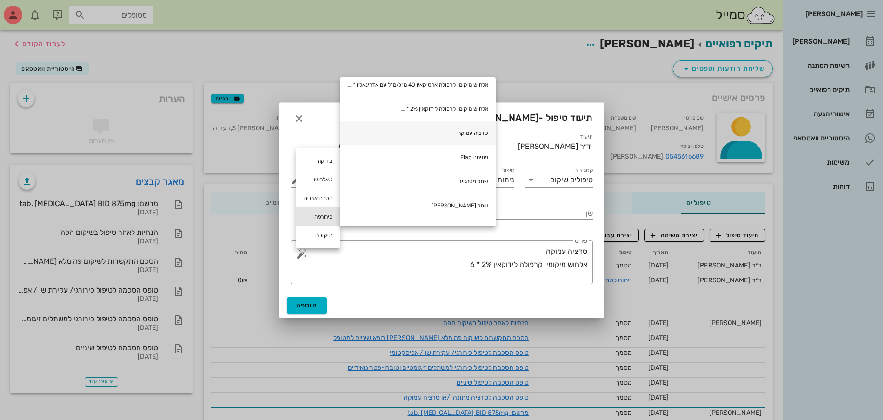
scroll to position [246, 0]
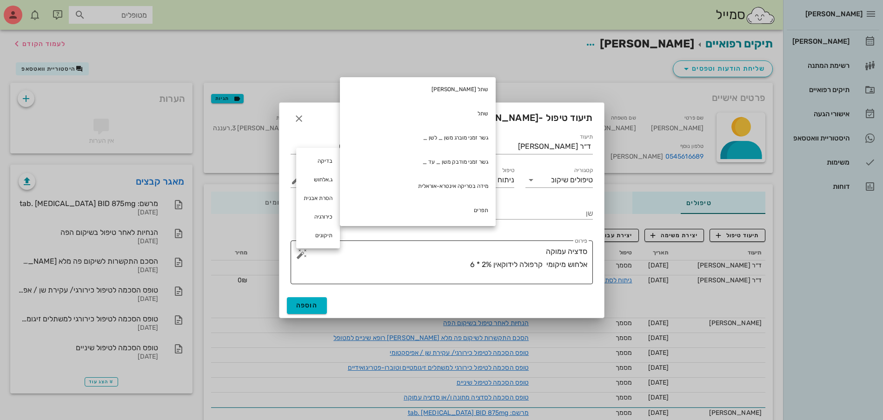
click at [428, 269] on textarea "סדציה עמוקה אלחוש מיקומי קרפולה לידוקאין 2% * 6" at bounding box center [446, 264] width 284 height 39
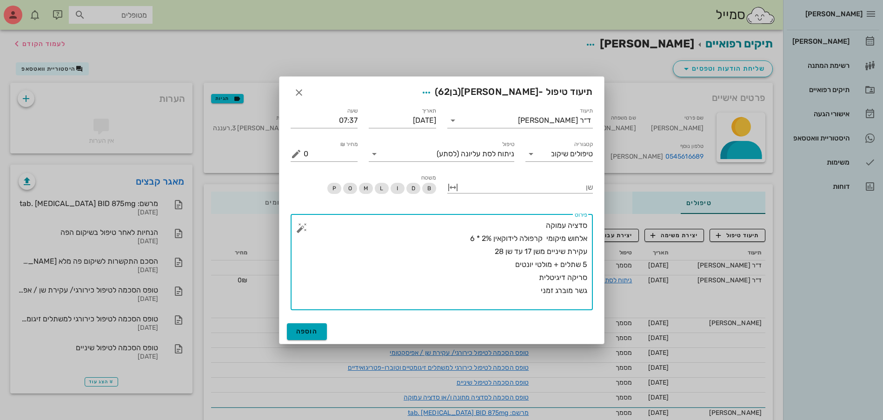
type textarea "סדציה עמוקה אלחוש מיקומי קרפולה לידוקאין 2% * 6 עקירת שיניים משן 17 עד שן 28 5 …"
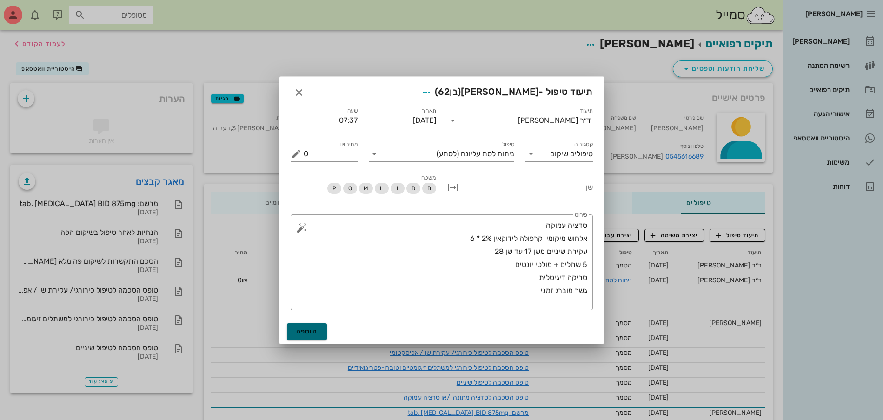
click at [295, 330] on button "הוספה" at bounding box center [307, 331] width 40 height 17
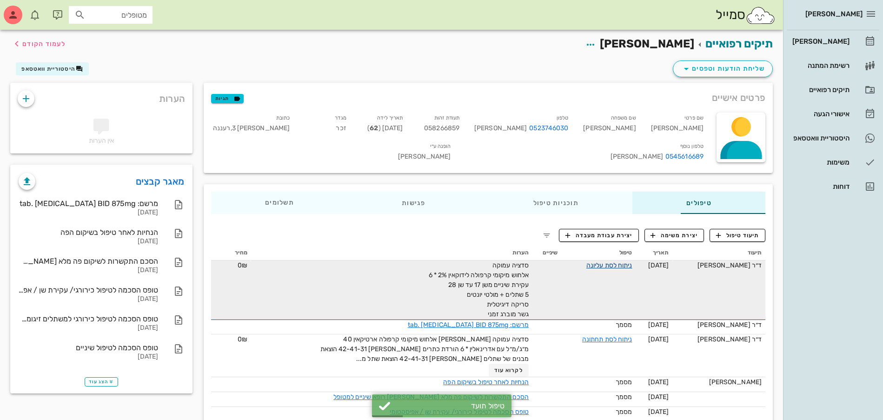
click at [598, 261] on link "ניתוח לסת עליונה" at bounding box center [610, 265] width 46 height 8
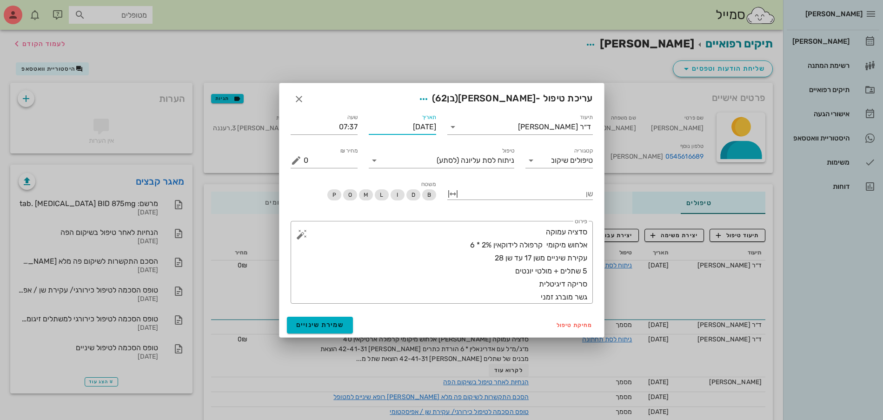
click at [400, 123] on input "[DATE]" at bounding box center [402, 127] width 67 height 15
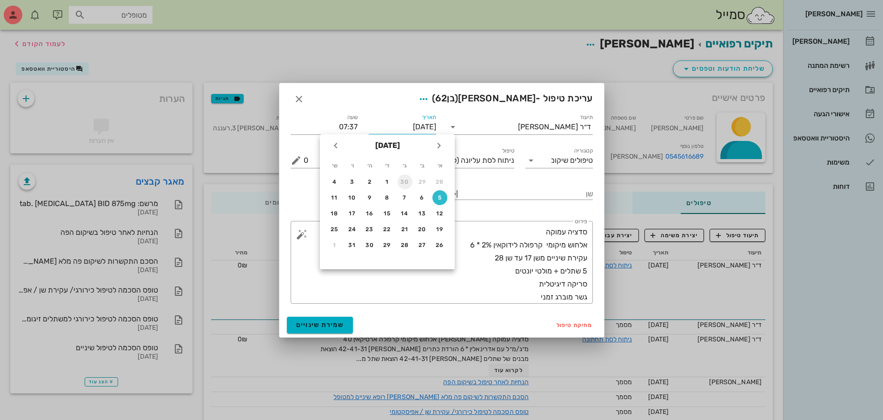
click at [401, 180] on div "30" at bounding box center [405, 182] width 15 height 7
type input "[DATE]"
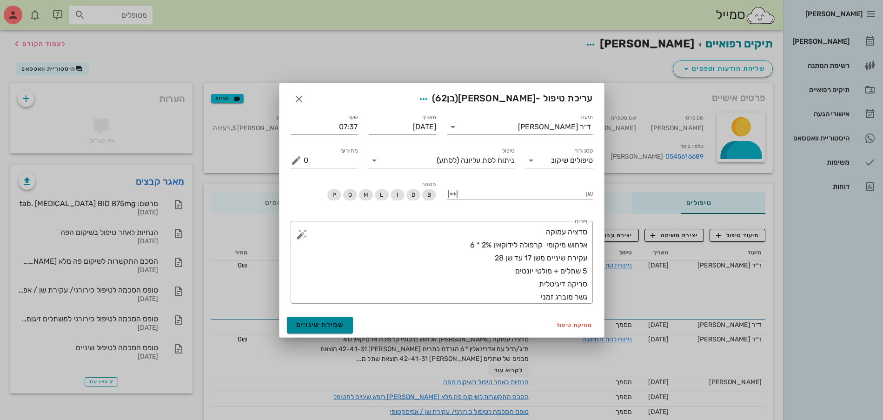
click at [314, 325] on span "שמירת שינויים" at bounding box center [320, 325] width 48 height 8
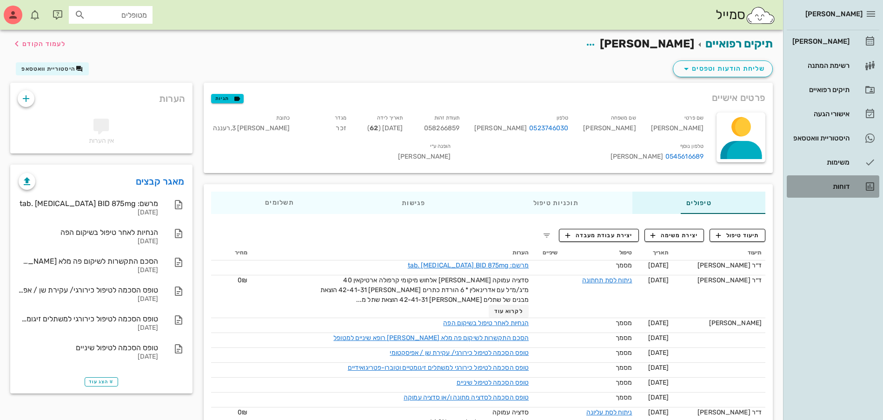
click at [820, 183] on div "דוחות" at bounding box center [820, 186] width 59 height 7
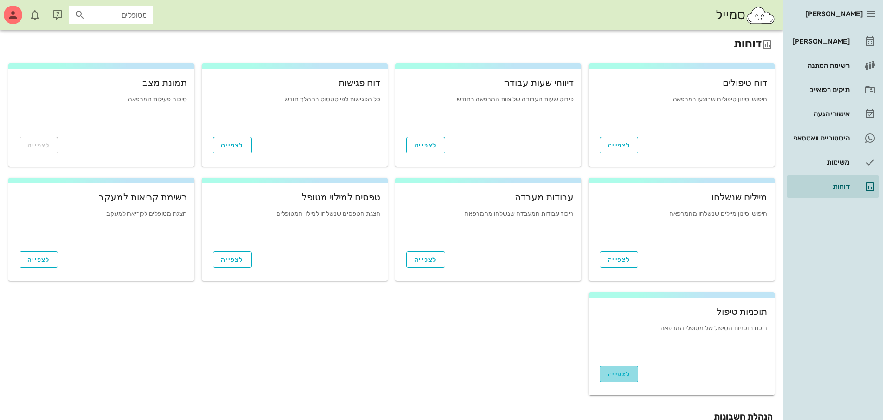
click at [625, 375] on span "לצפייה" at bounding box center [619, 374] width 23 height 8
click at [620, 143] on span "לצפייה" at bounding box center [619, 145] width 23 height 8
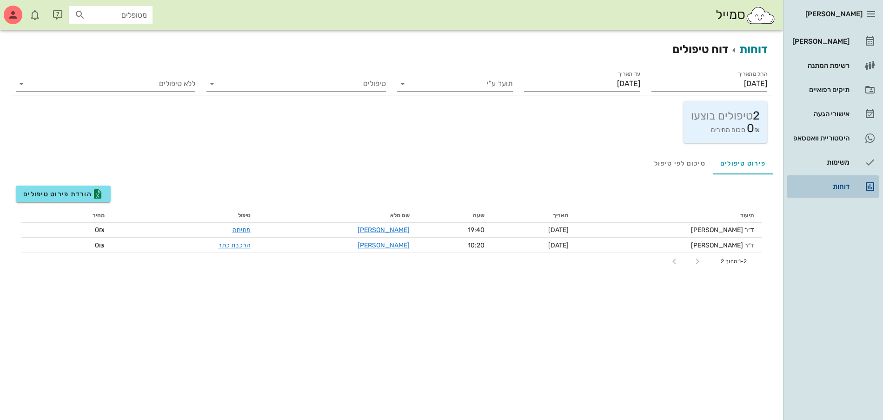
click at [795, 186] on div "דוחות" at bounding box center [820, 186] width 59 height 7
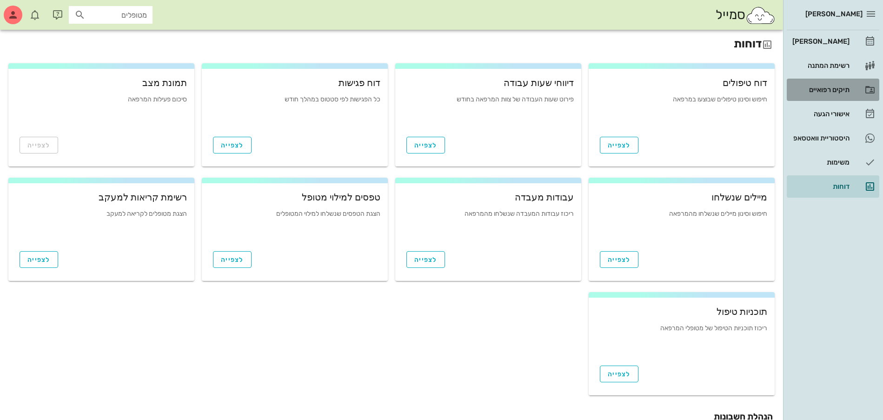
click at [836, 93] on div "תיקים רפואיים" at bounding box center [820, 89] width 59 height 15
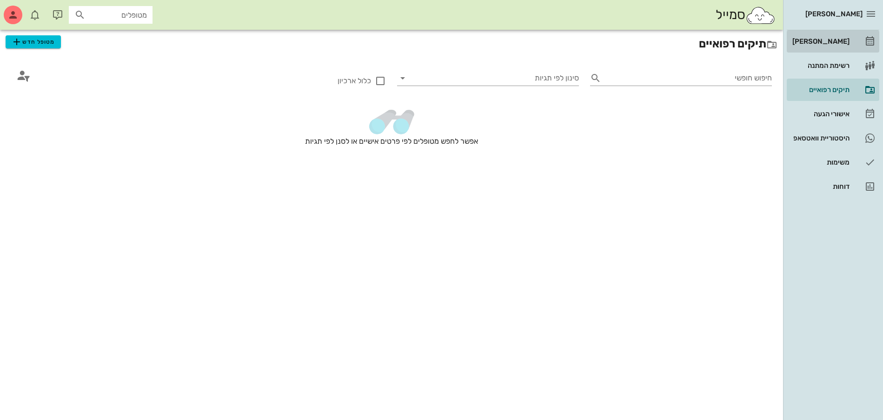
click at [828, 35] on div "[PERSON_NAME]" at bounding box center [820, 41] width 59 height 15
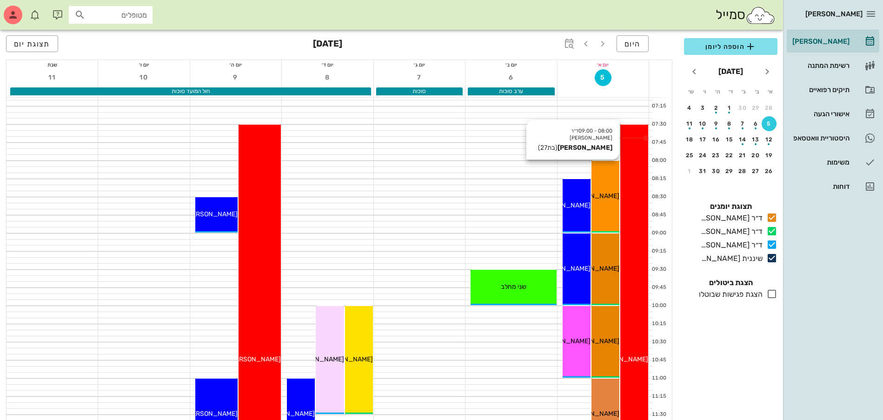
drag, startPoint x: 615, startPoint y: 183, endPoint x: 607, endPoint y: 175, distance: 11.5
click at [607, 175] on div "08:00 - 09:00 ד״ר [PERSON_NAME] [PERSON_NAME] (בת 27 ) [PERSON_NAME]" at bounding box center [606, 197] width 28 height 72
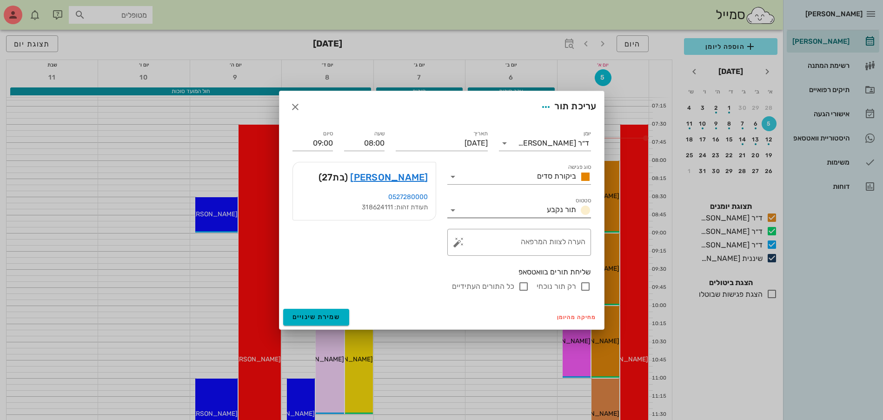
click at [448, 208] on icon at bounding box center [453, 210] width 11 height 11
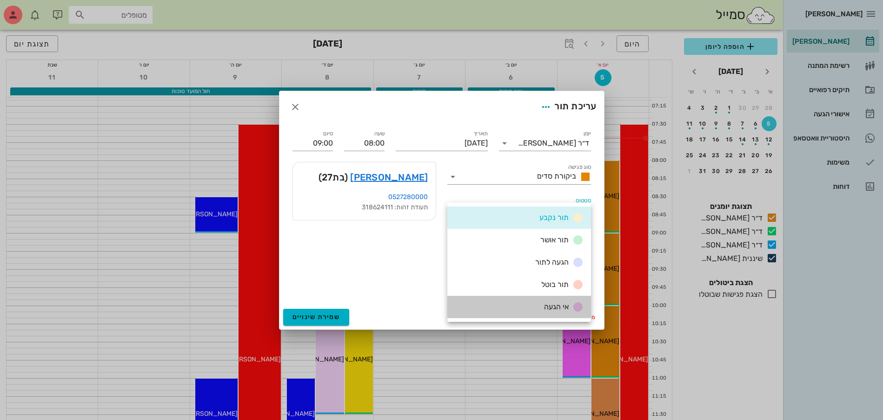
click at [559, 306] on span "אי הגעה" at bounding box center [556, 306] width 25 height 9
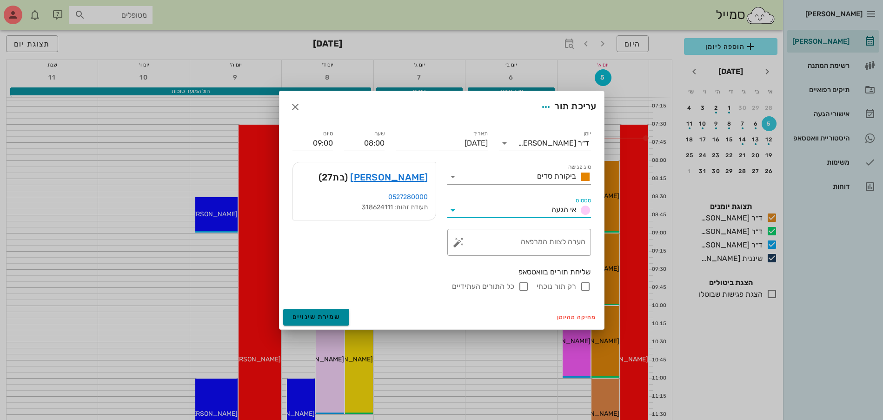
click at [318, 315] on span "שמירת שינויים" at bounding box center [317, 317] width 48 height 8
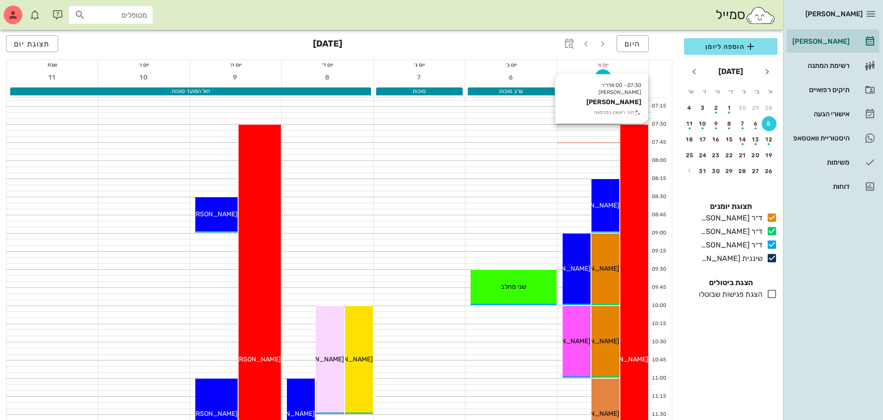
click at [630, 197] on div "07:30 - 14:00 ד״ר ג׳[PERSON_NAME] [PERSON_NAME] תור ראשון במרפאה [PERSON_NAME]" at bounding box center [635, 360] width 28 height 471
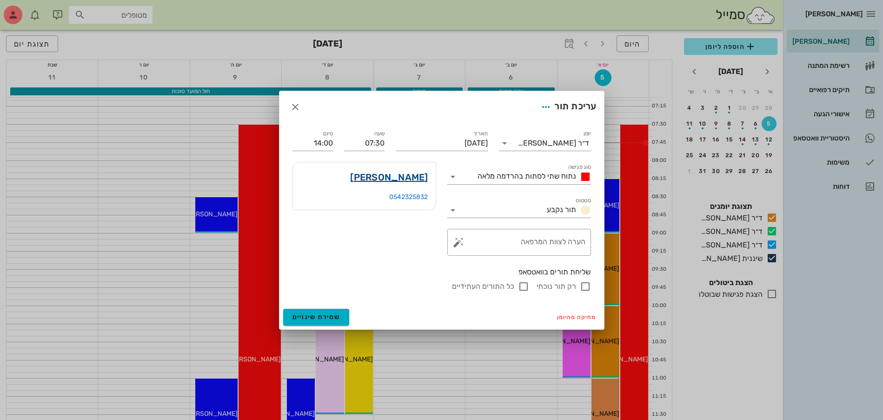
click at [405, 179] on link "[PERSON_NAME]" at bounding box center [389, 177] width 78 height 15
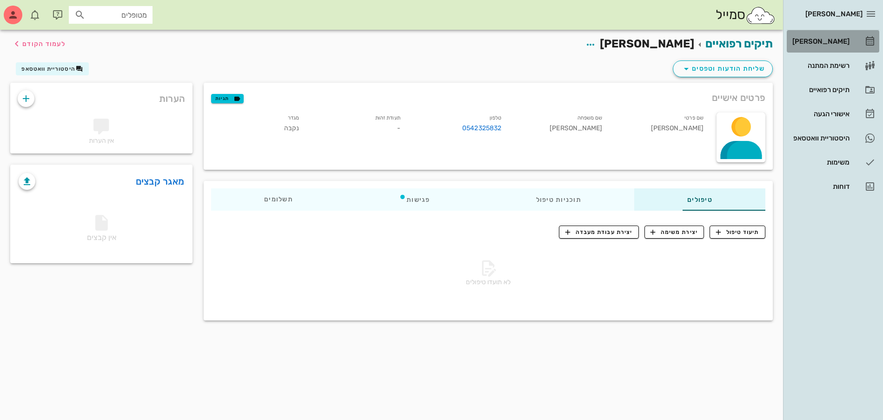
click at [825, 44] on div "[PERSON_NAME]" at bounding box center [820, 41] width 59 height 7
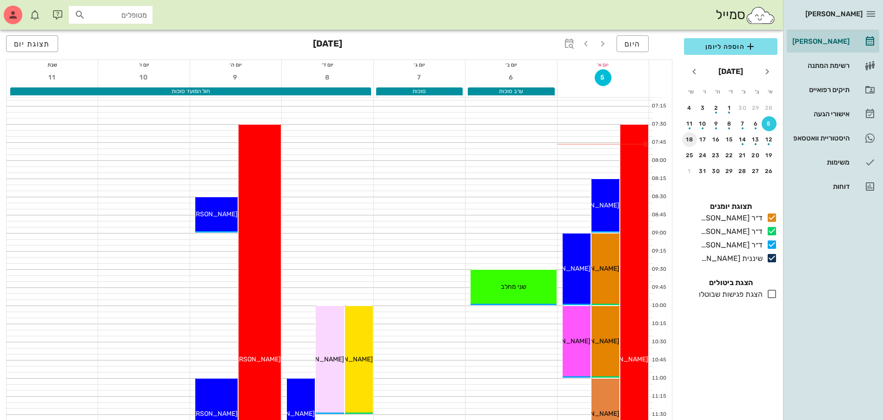
scroll to position [116, 0]
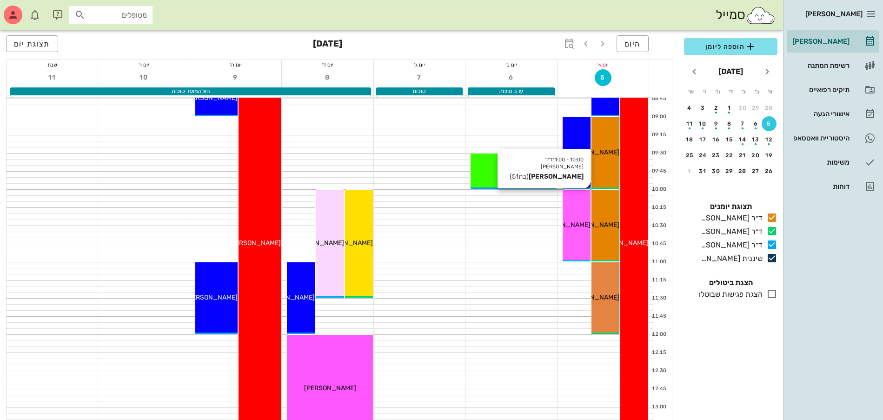
click at [571, 211] on div "10:00 - 11:00 ד״ר [PERSON_NAME] [PERSON_NAME] (בת 51 ) [PERSON_NAME]" at bounding box center [577, 226] width 28 height 72
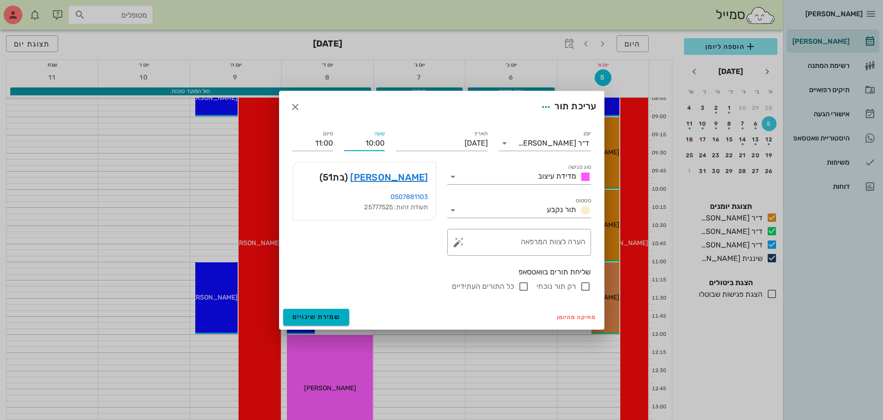
click at [377, 140] on input "10:00" at bounding box center [364, 143] width 40 height 15
click at [374, 213] on div "10:30" at bounding box center [364, 212] width 26 height 7
type input "10:30"
type input "11:30"
click at [314, 310] on button "שמירת שינויים" at bounding box center [316, 317] width 67 height 17
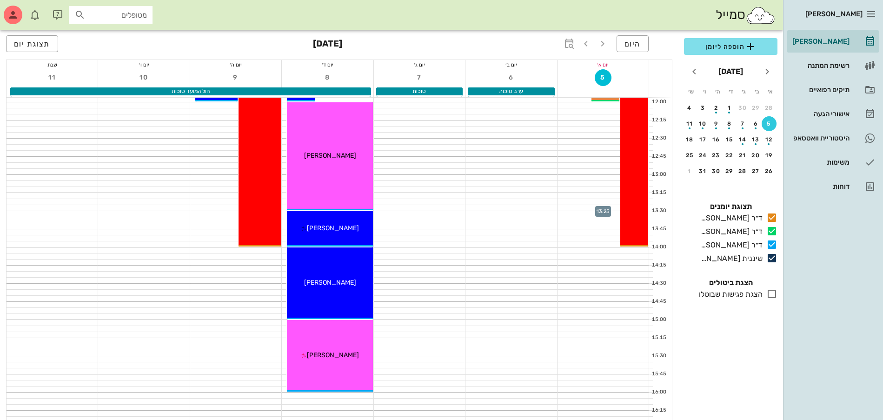
scroll to position [291, 0]
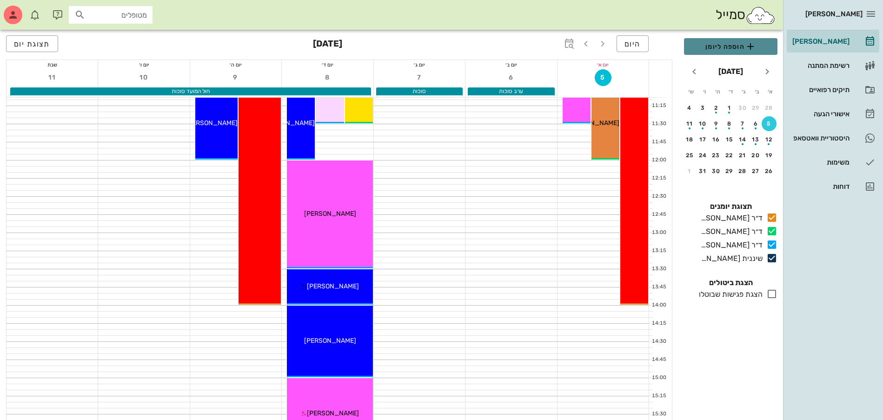
click at [731, 52] on button "הוספה ליומן" at bounding box center [731, 46] width 94 height 17
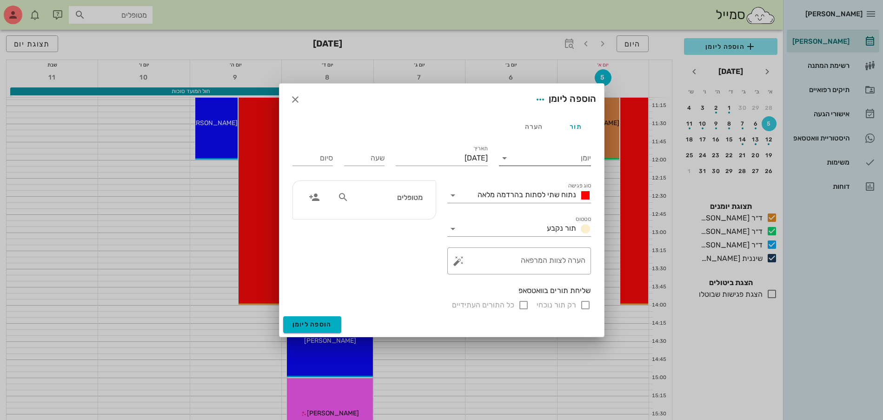
click at [517, 155] on input "יומן" at bounding box center [551, 158] width 79 height 15
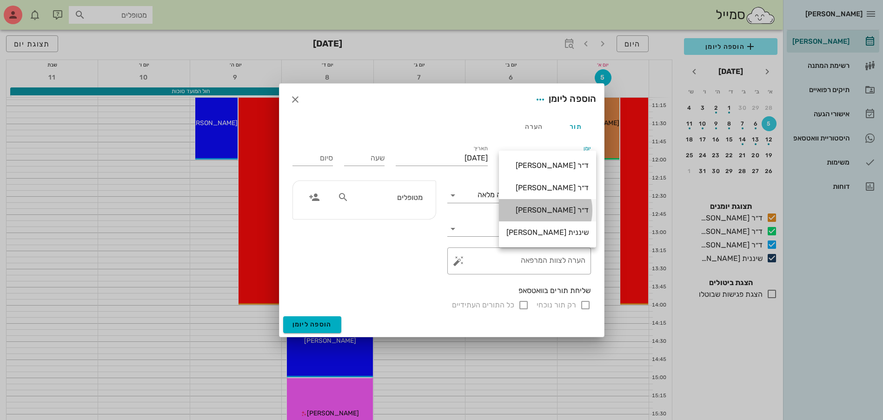
click at [536, 210] on div "ד״ר [PERSON_NAME]" at bounding box center [548, 210] width 82 height 9
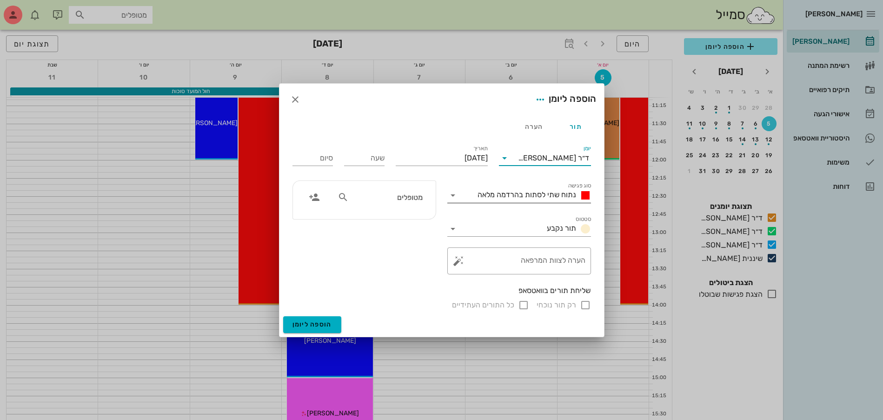
click at [528, 195] on span "נתוח שתי לסתות בהרדמה מלאה" at bounding box center [527, 194] width 99 height 9
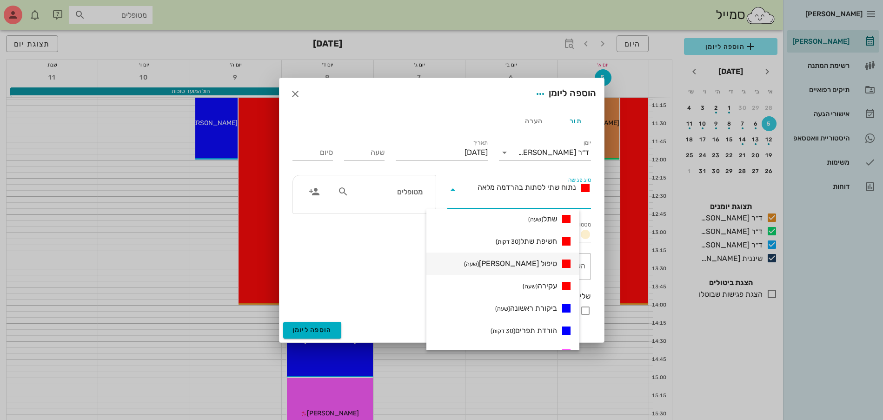
scroll to position [233, 0]
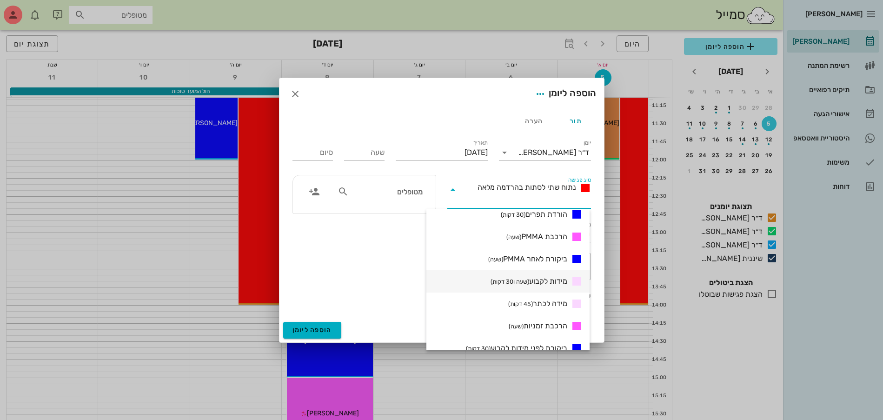
click at [537, 283] on span "מידות לקבוע (שעה ו30 דקות)" at bounding box center [529, 281] width 77 height 11
type input "01:30"
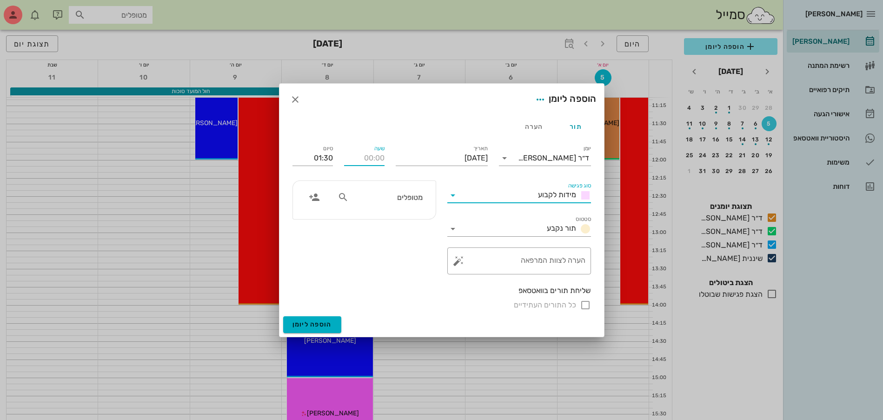
click at [381, 160] on input "שעה" at bounding box center [364, 158] width 40 height 15
type input "12:00"
type input "13:30"
click at [385, 197] on input "text" at bounding box center [387, 197] width 72 height 12
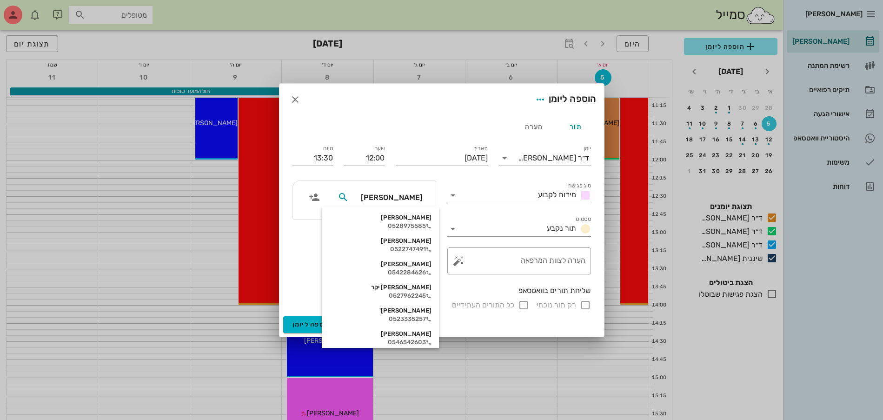
type input "[PERSON_NAME]"
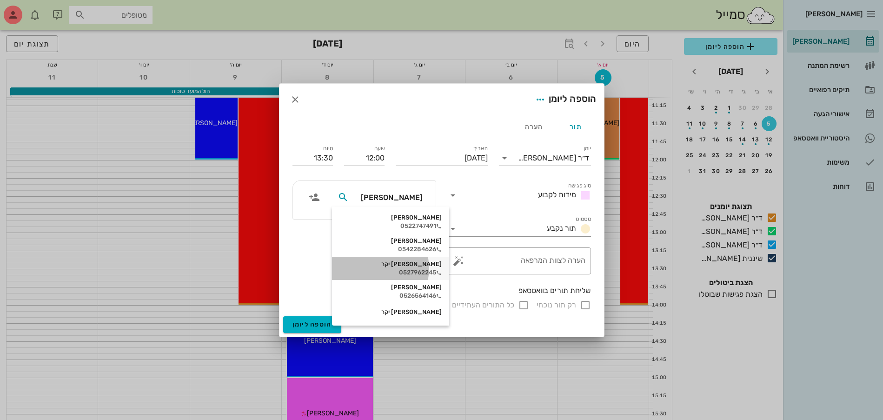
click at [397, 276] on div "[PERSON_NAME] יקר 0527962245" at bounding box center [391, 268] width 102 height 23
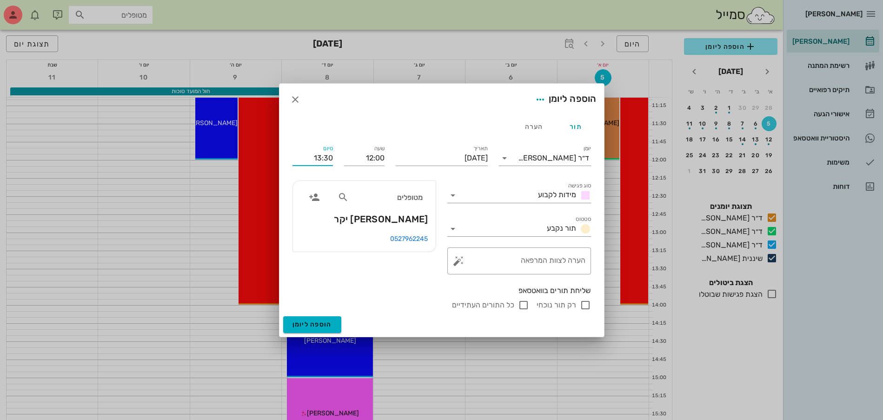
click at [330, 157] on input "13:30" at bounding box center [313, 158] width 40 height 15
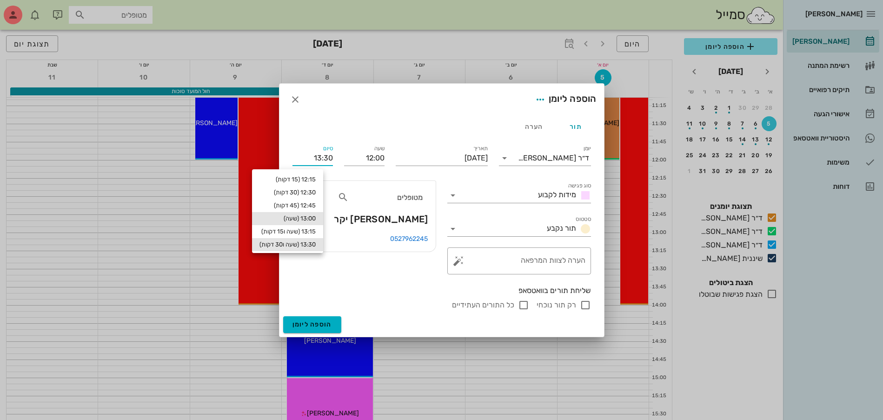
click at [316, 218] on div "13:00 (שעה)" at bounding box center [288, 218] width 56 height 7
type input "13:00"
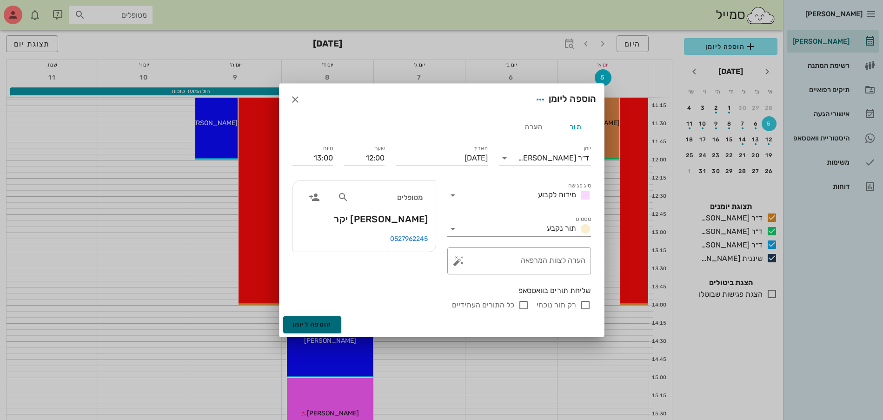
click at [319, 327] on span "הוספה ליומן" at bounding box center [313, 325] width 40 height 8
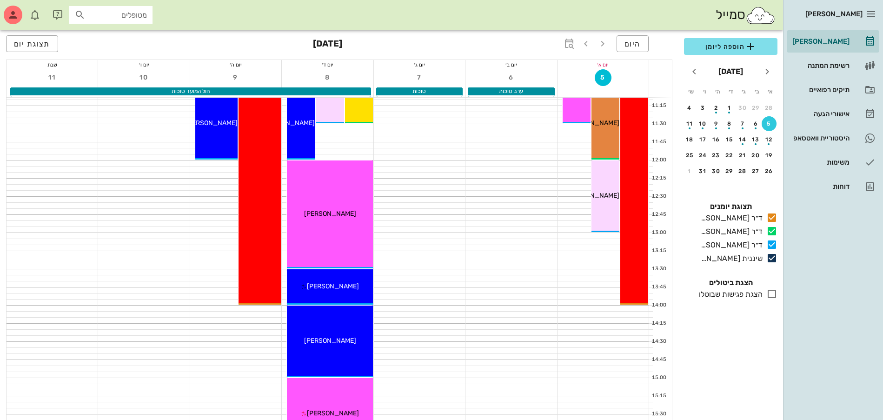
scroll to position [116, 0]
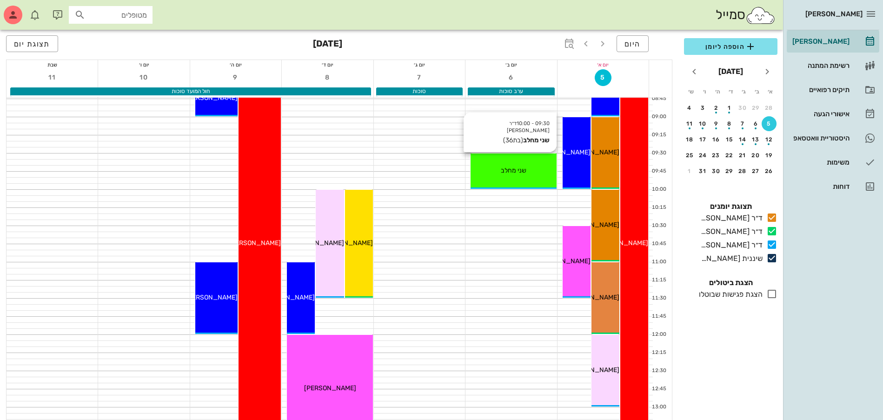
click at [538, 166] on div "שני מחלב" at bounding box center [514, 171] width 86 height 10
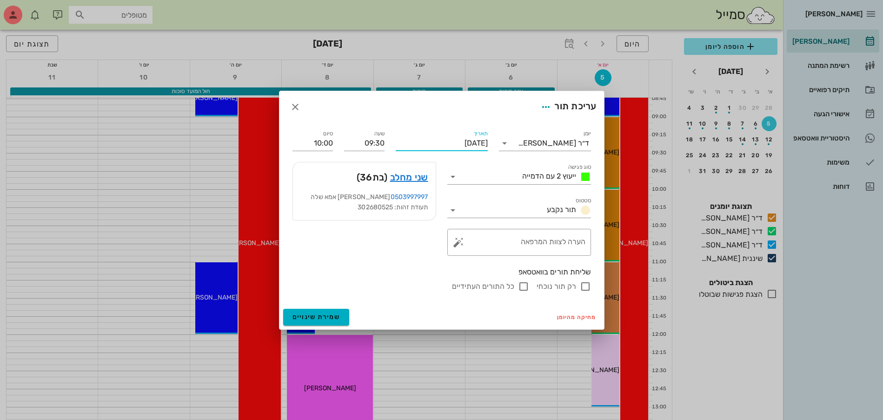
click at [448, 136] on input "[DATE]" at bounding box center [442, 143] width 92 height 15
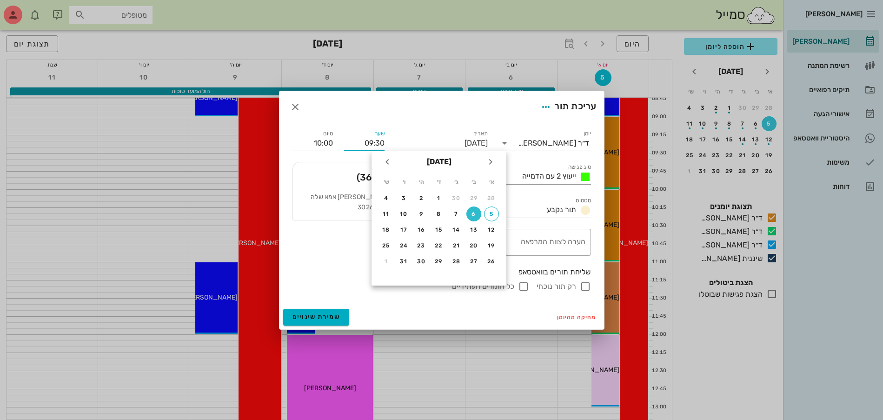
click at [368, 141] on input "09:30" at bounding box center [364, 143] width 40 height 15
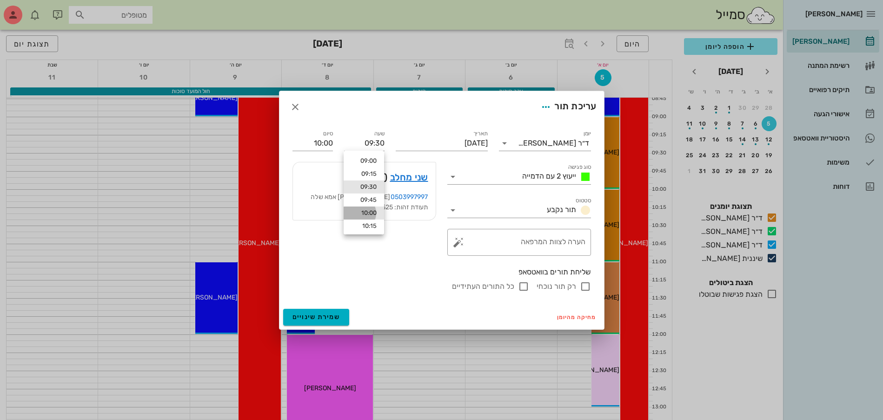
click at [375, 214] on div "10:00" at bounding box center [364, 212] width 26 height 7
type input "10:00"
type input "10:30"
click at [315, 315] on span "שמירת שינויים" at bounding box center [317, 317] width 48 height 8
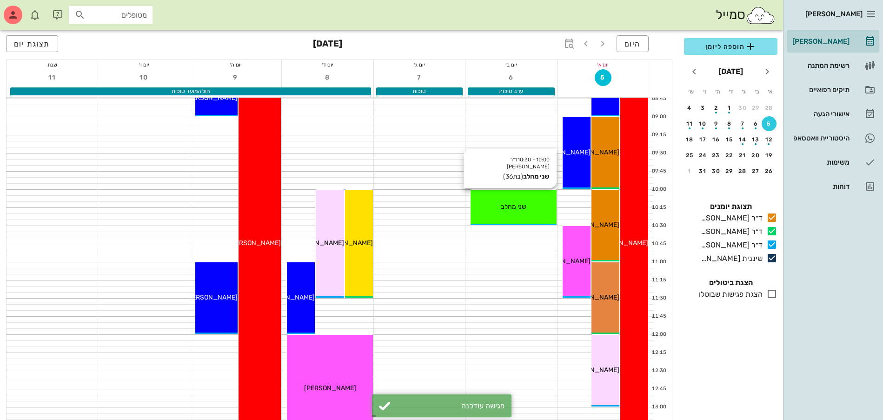
click at [520, 200] on div "10:00 - 10:30 ד״ר [PERSON_NAME] שני מחלב (בת 36 ) שני מחלב" at bounding box center [514, 207] width 86 height 35
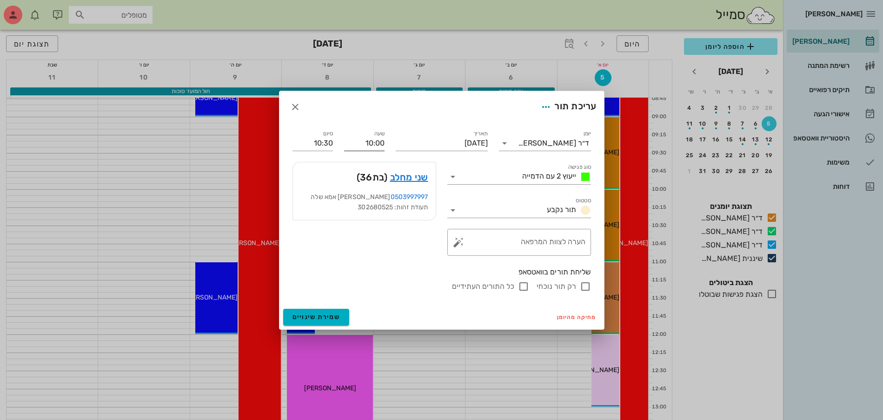
click at [371, 141] on input "10:00" at bounding box center [364, 143] width 40 height 15
click at [365, 213] on div "10:30" at bounding box center [364, 212] width 26 height 7
type input "10:30"
type input "11:00"
click at [324, 315] on span "שמירת שינויים" at bounding box center [317, 317] width 48 height 8
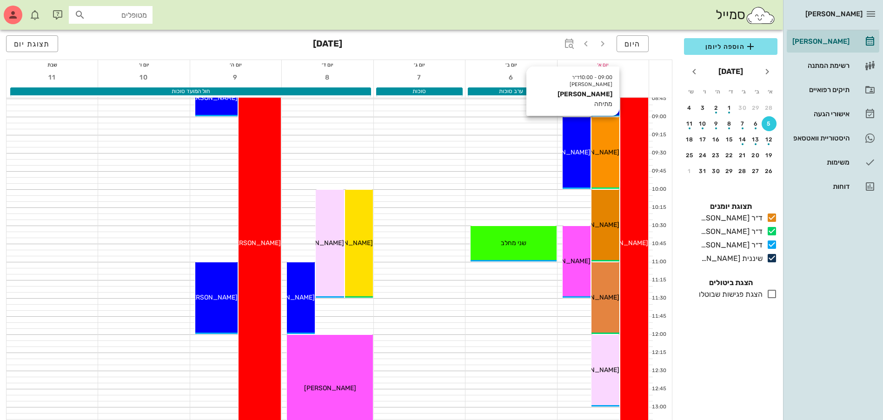
click at [605, 165] on div "09:00 - 10:00 ד״ר [PERSON_NAME] [PERSON_NAME] מתיחה [PERSON_NAME]" at bounding box center [606, 153] width 28 height 72
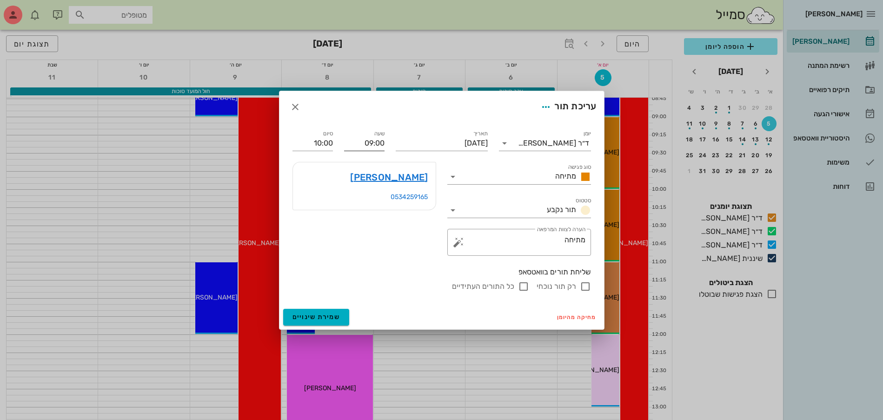
click at [373, 146] on input "09:00" at bounding box center [364, 143] width 40 height 15
